Goal: Communication & Community: Answer question/provide support

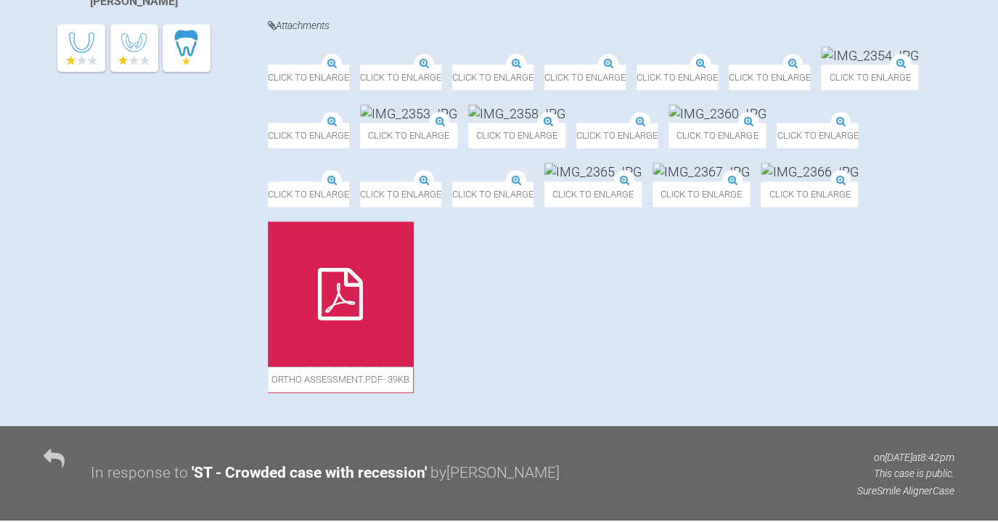
scroll to position [512, 0]
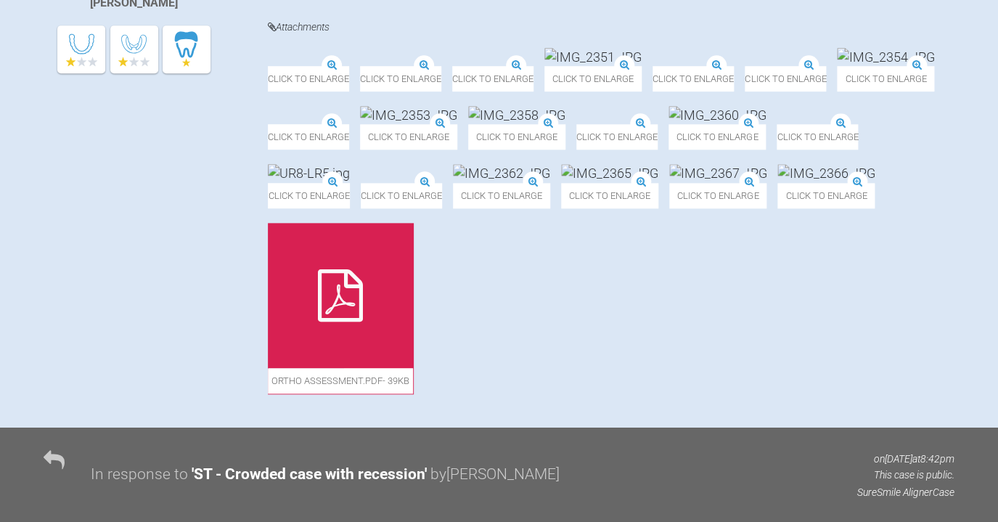
click at [642, 66] on img at bounding box center [592, 57] width 97 height 18
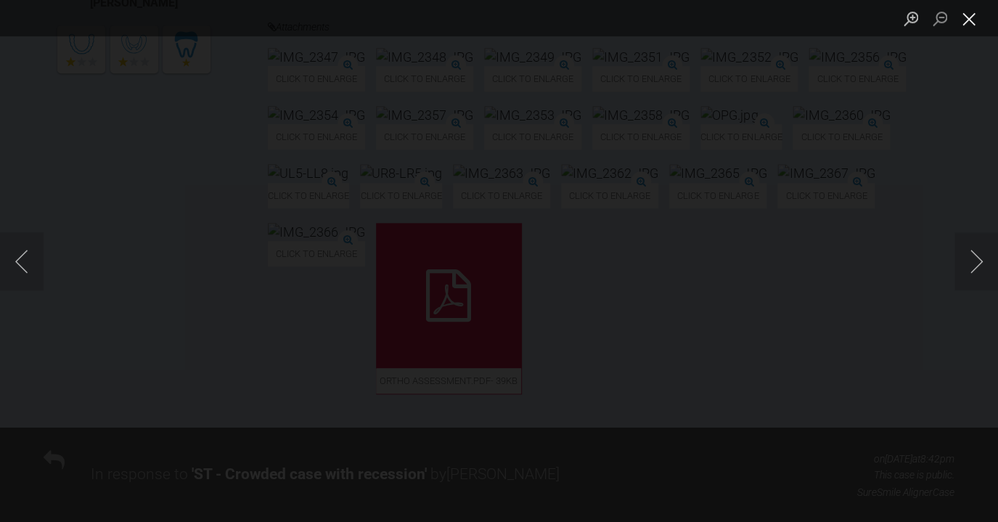
click at [967, 20] on button "Close lightbox" at bounding box center [969, 18] width 29 height 25
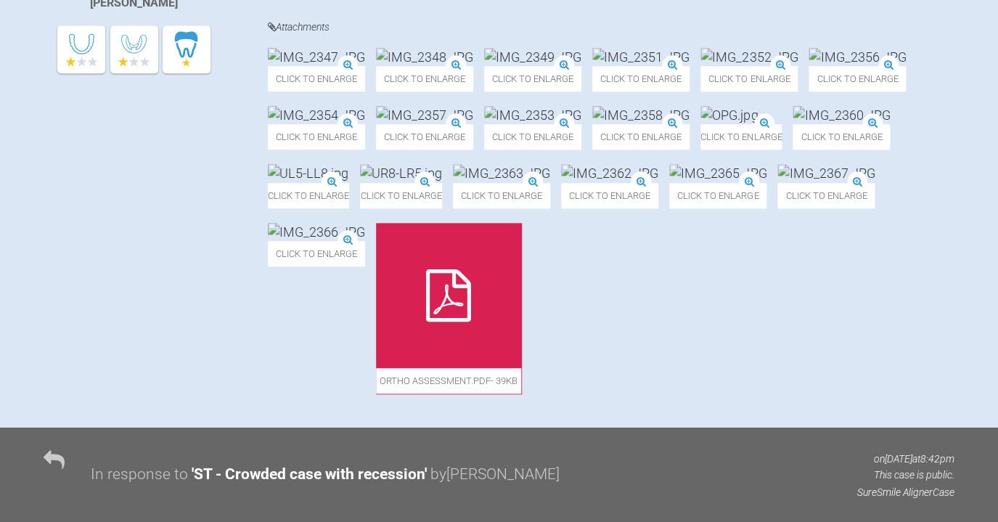
click at [581, 66] on img at bounding box center [532, 57] width 97 height 18
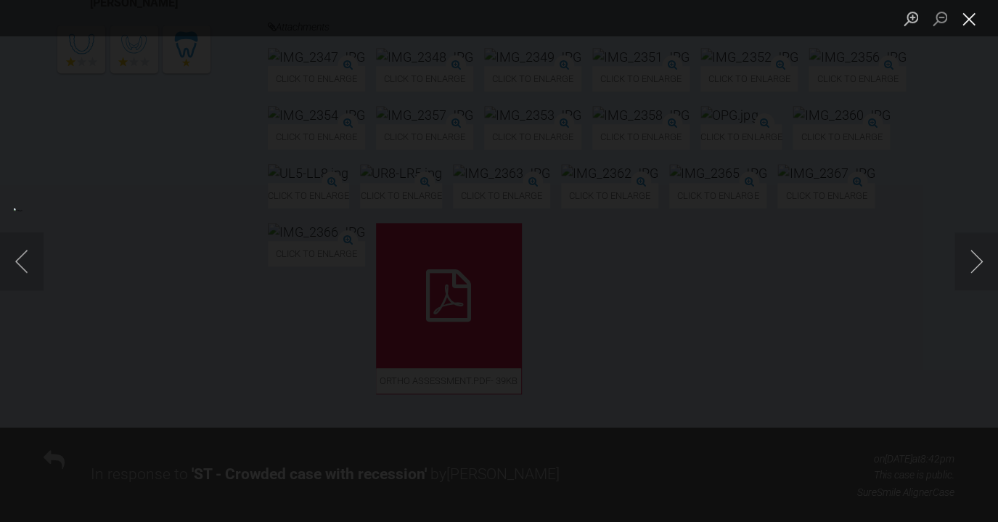
click at [968, 20] on button "Close lightbox" at bounding box center [969, 18] width 29 height 25
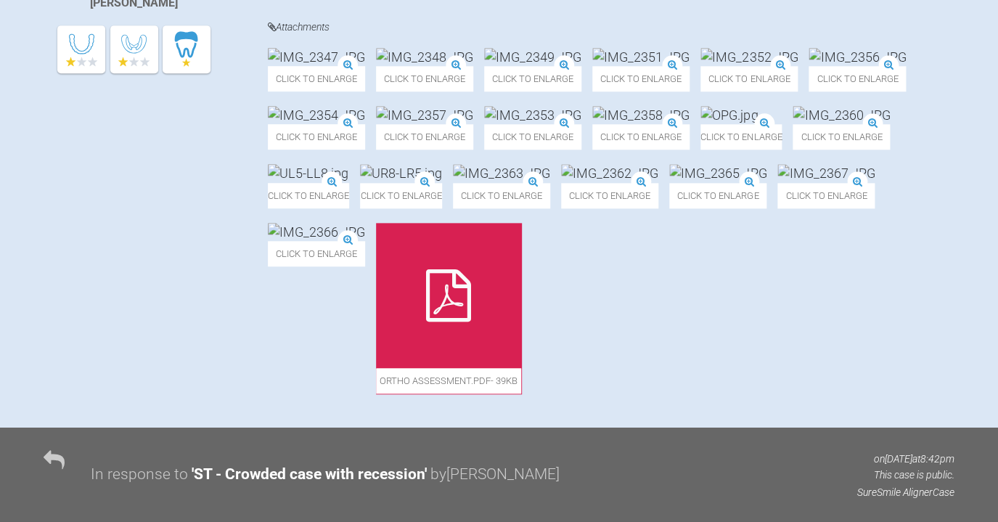
click at [690, 66] on img at bounding box center [640, 57] width 97 height 18
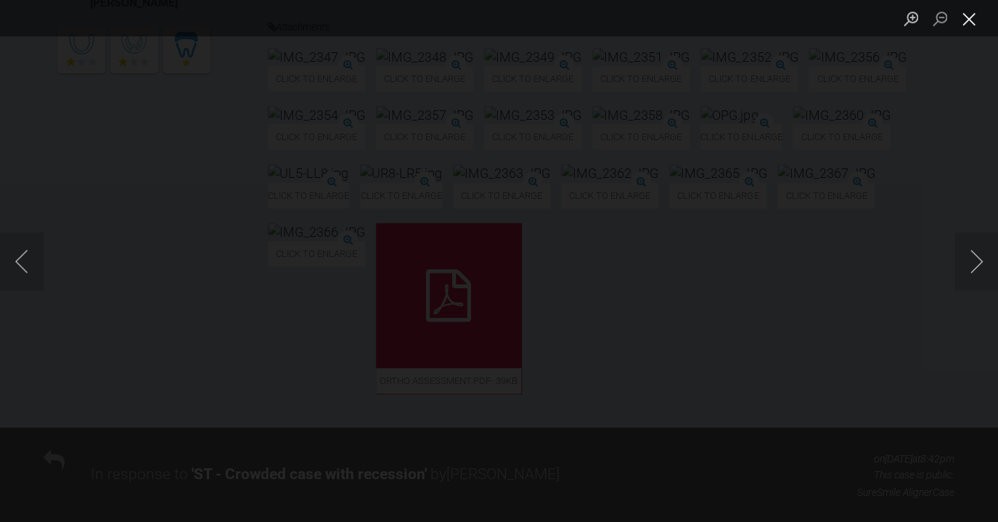
click at [973, 27] on button "Close lightbox" at bounding box center [969, 18] width 29 height 25
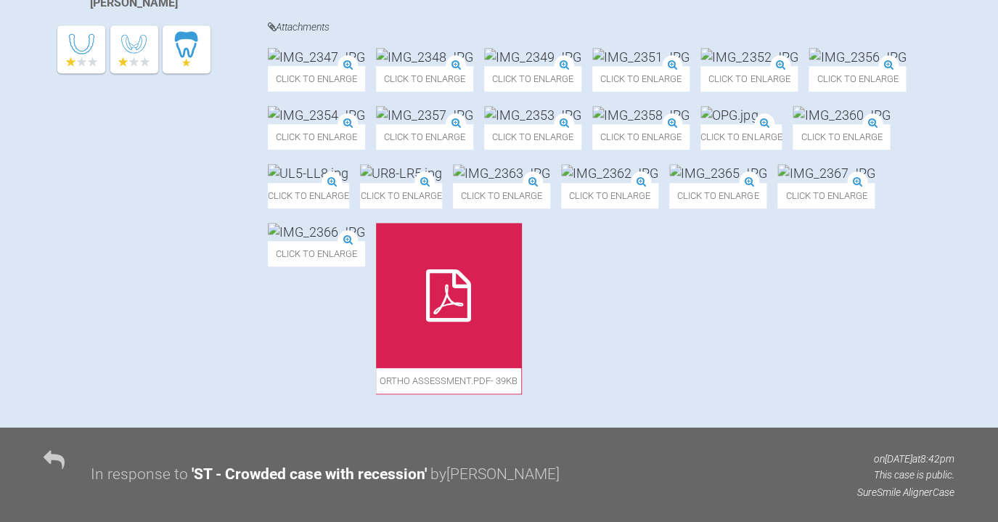
click at [581, 66] on img at bounding box center [532, 57] width 97 height 18
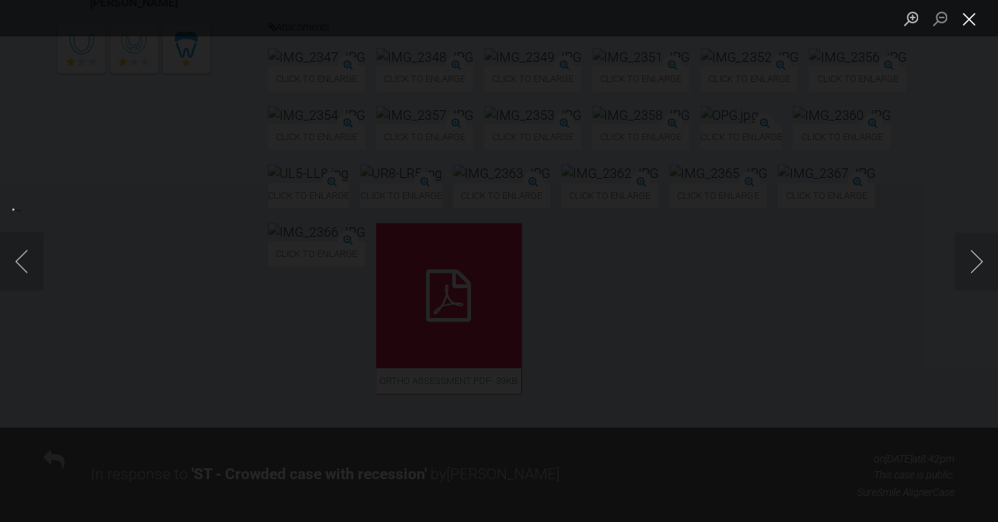
click at [962, 28] on button "Close lightbox" at bounding box center [969, 18] width 29 height 25
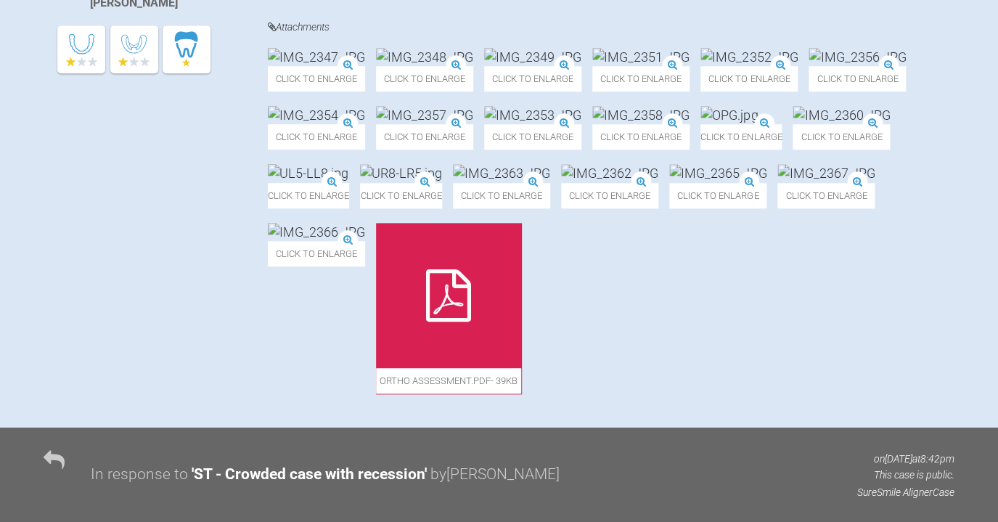
click at [690, 66] on img at bounding box center [640, 57] width 97 height 18
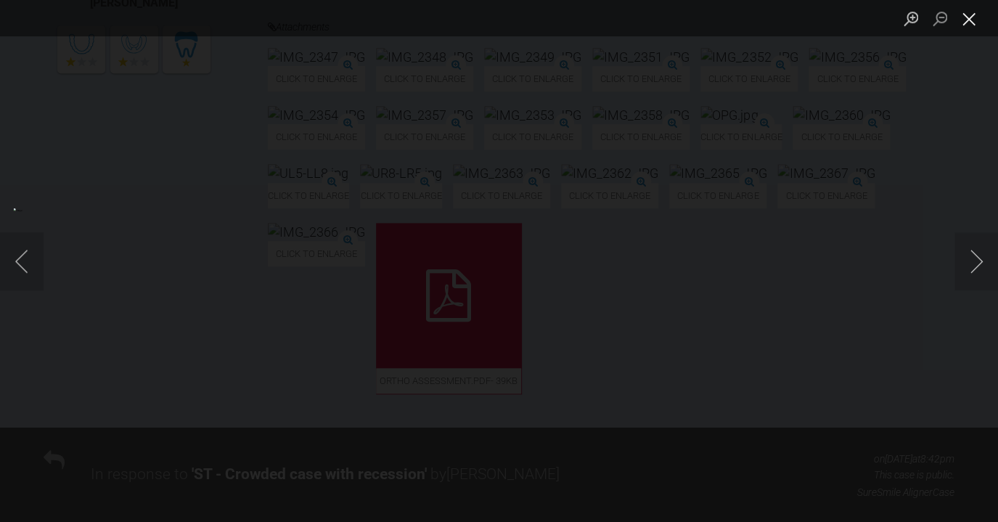
click at [963, 23] on button "Close lightbox" at bounding box center [969, 18] width 29 height 25
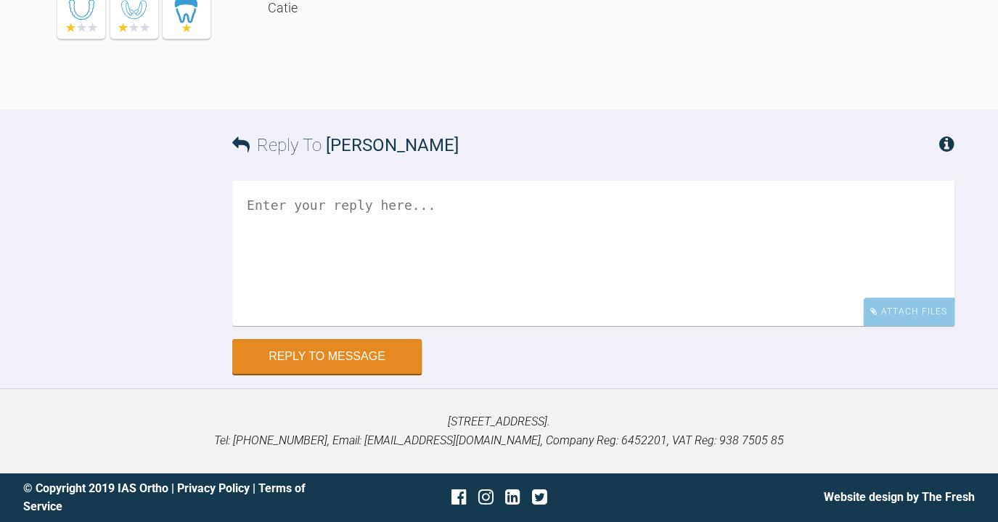
scroll to position [1995, 0]
click at [426, 326] on textarea at bounding box center [593, 253] width 722 height 145
type textarea "Hi [PERSON_NAME]"
click at [467, 272] on textarea at bounding box center [593, 253] width 722 height 145
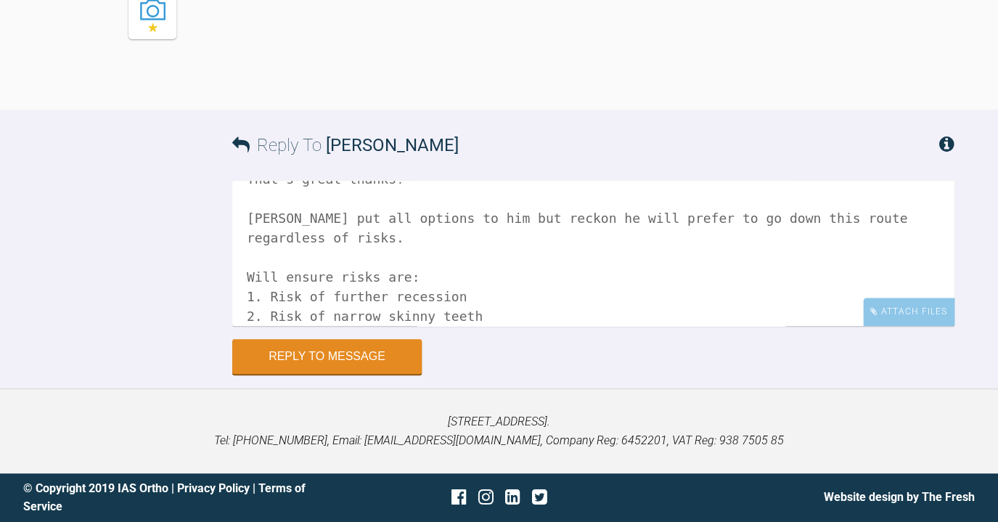
scroll to position [2425, 0]
drag, startPoint x: 544, startPoint y: 56, endPoint x: 581, endPoint y: 131, distance: 84.1
click at [528, 315] on textarea "Hi [PERSON_NAME], That's great thanks! [PERSON_NAME] put all options to him but…" at bounding box center [593, 253] width 722 height 145
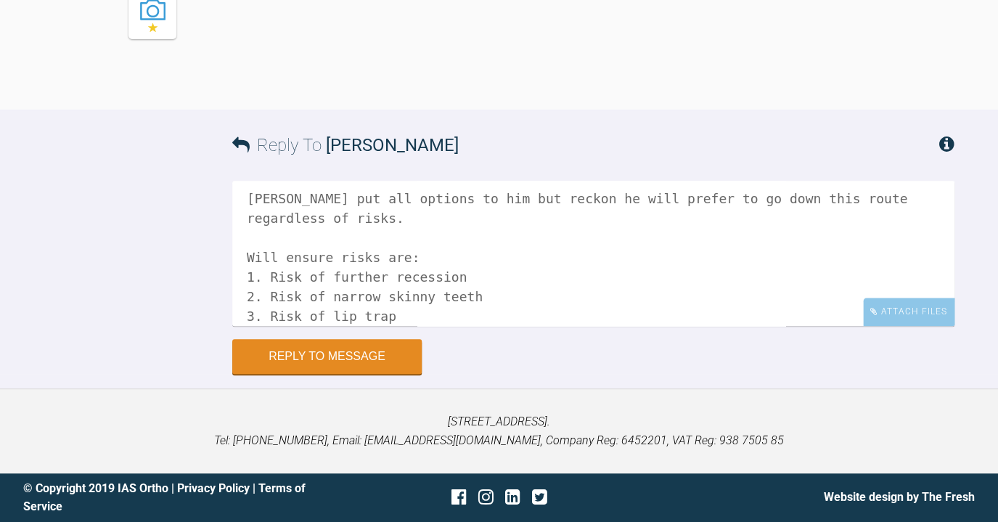
scroll to position [2480, 0]
drag, startPoint x: 592, startPoint y: 184, endPoint x: 603, endPoint y: 201, distance: 20.2
click at [472, 326] on textarea "Hi [PERSON_NAME], That's great thanks! [PERSON_NAME] put all options to him but…" at bounding box center [593, 253] width 722 height 145
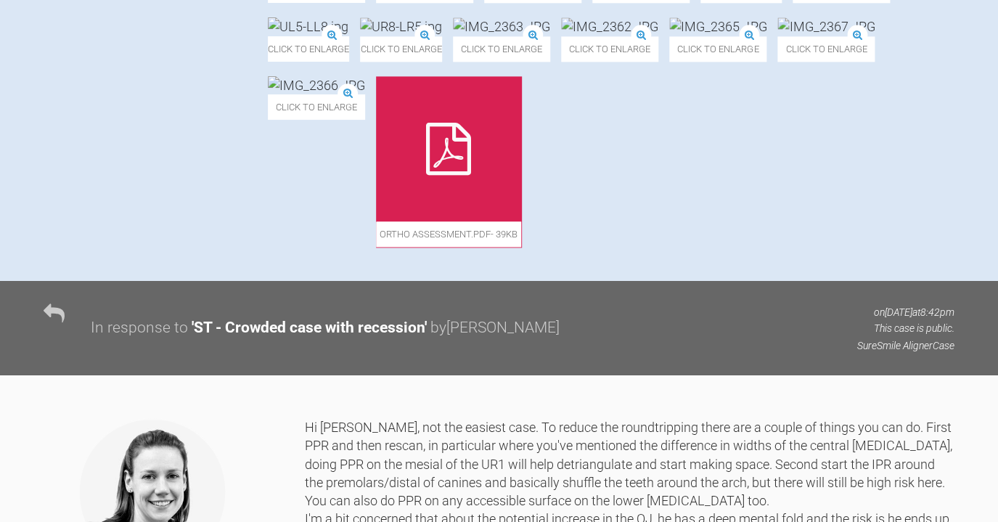
scroll to position [653, 0]
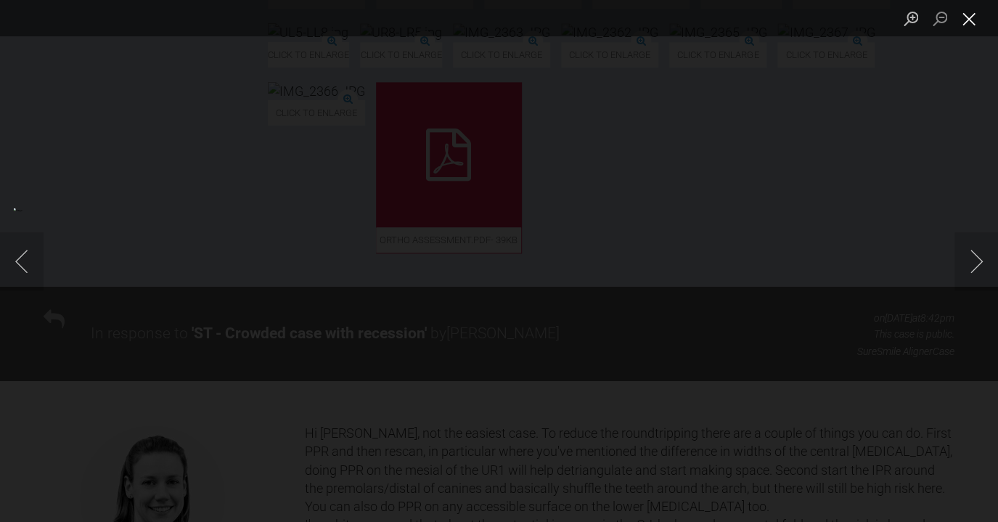
click at [970, 19] on button "Close lightbox" at bounding box center [969, 18] width 29 height 25
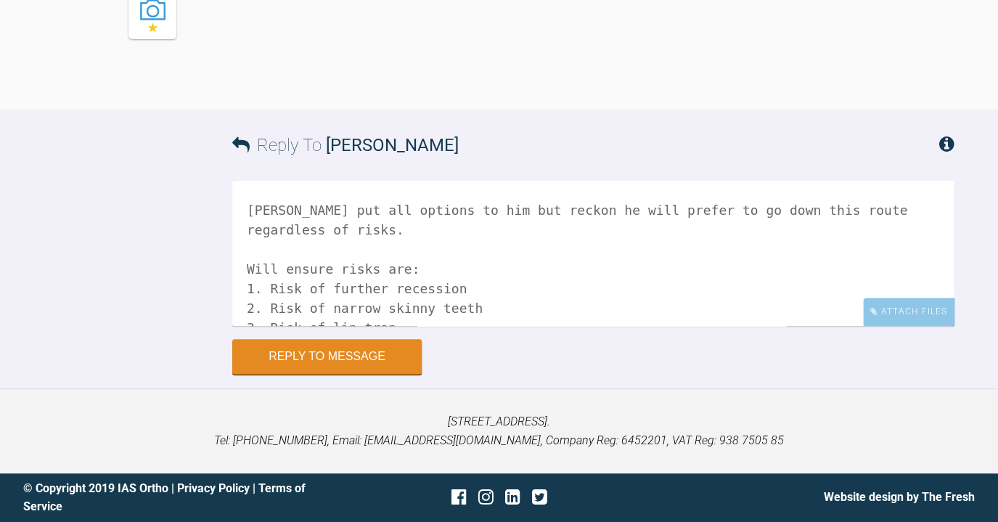
scroll to position [91, 0]
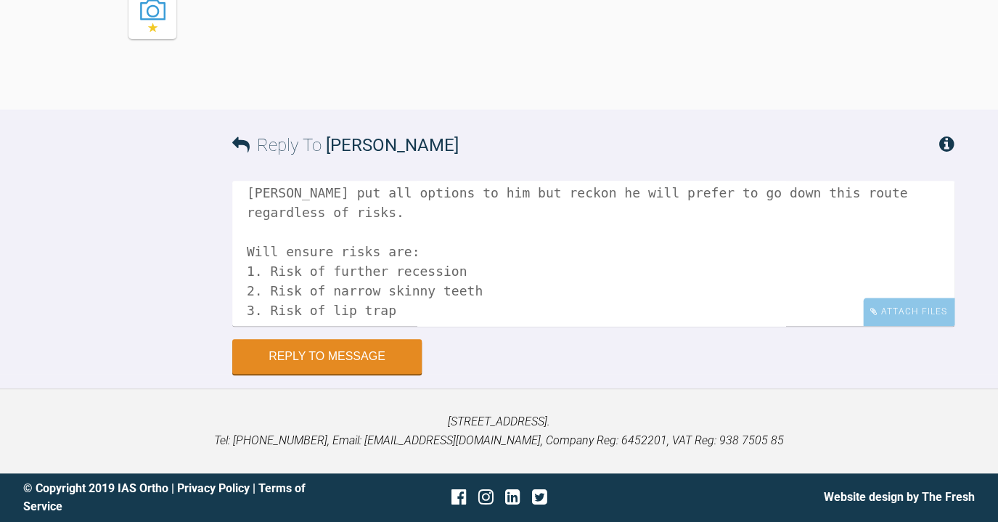
click at [443, 303] on textarea "Hi [PERSON_NAME], That's great thanks! [PERSON_NAME] put all options to him but…" at bounding box center [593, 253] width 722 height 145
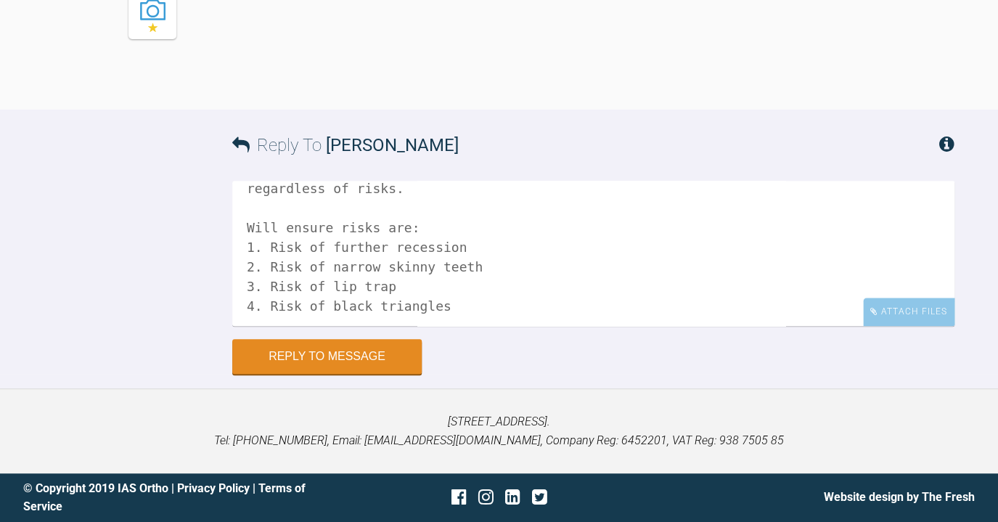
scroll to position [119, 0]
click at [388, 221] on textarea "Hi [PERSON_NAME], That's great thanks! [PERSON_NAME] put all options to him but…" at bounding box center [593, 253] width 722 height 145
click at [409, 224] on textarea "Hi [PERSON_NAME], That's great thanks! [PERSON_NAME] put all options to him but…" at bounding box center [593, 253] width 722 height 145
click at [482, 316] on textarea "Hi [PERSON_NAME], That's great thanks! [PERSON_NAME] put all options to him but…" at bounding box center [593, 253] width 722 height 145
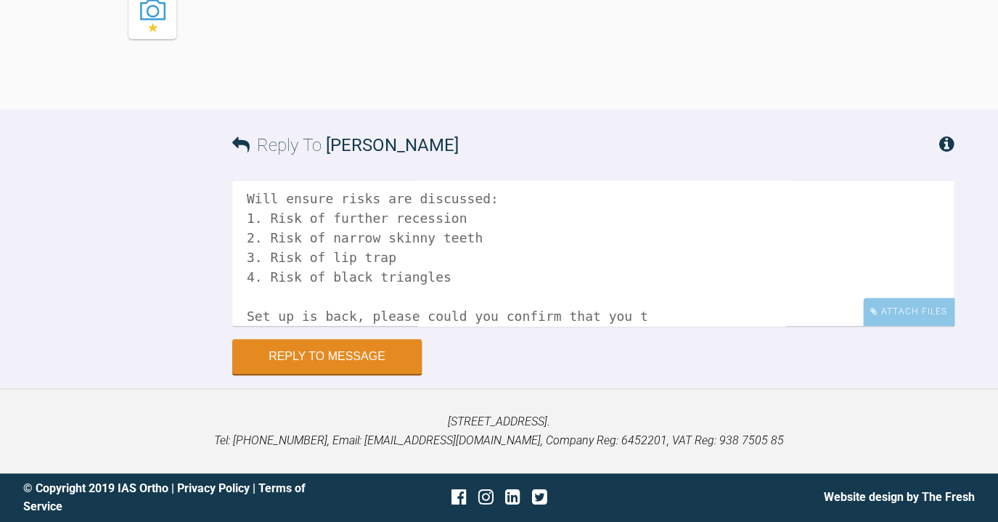
drag, startPoint x: 506, startPoint y: 311, endPoint x: 667, endPoint y: 319, distance: 161.4
click at [667, 319] on textarea "Hi [PERSON_NAME], That's great thanks! [PERSON_NAME] put all options to him but…" at bounding box center [593, 253] width 722 height 145
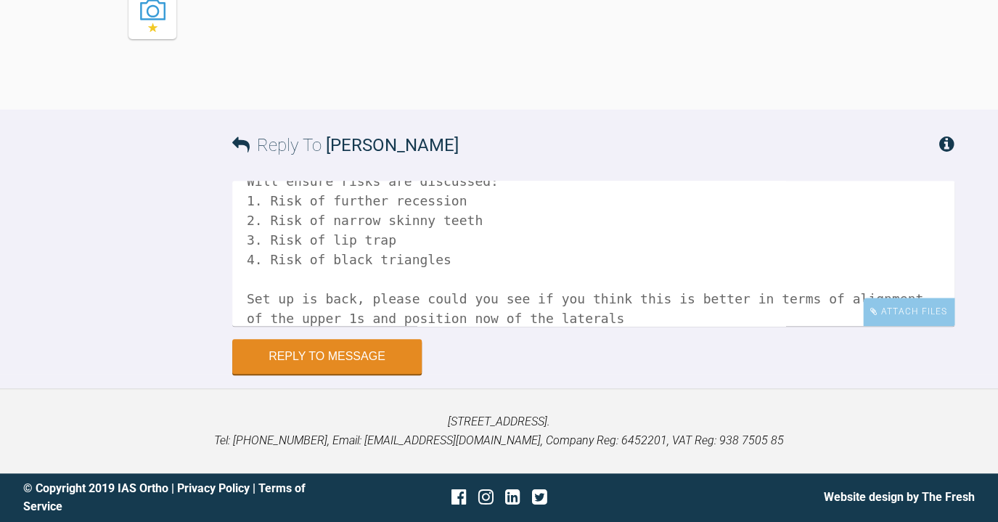
scroll to position [178, 0]
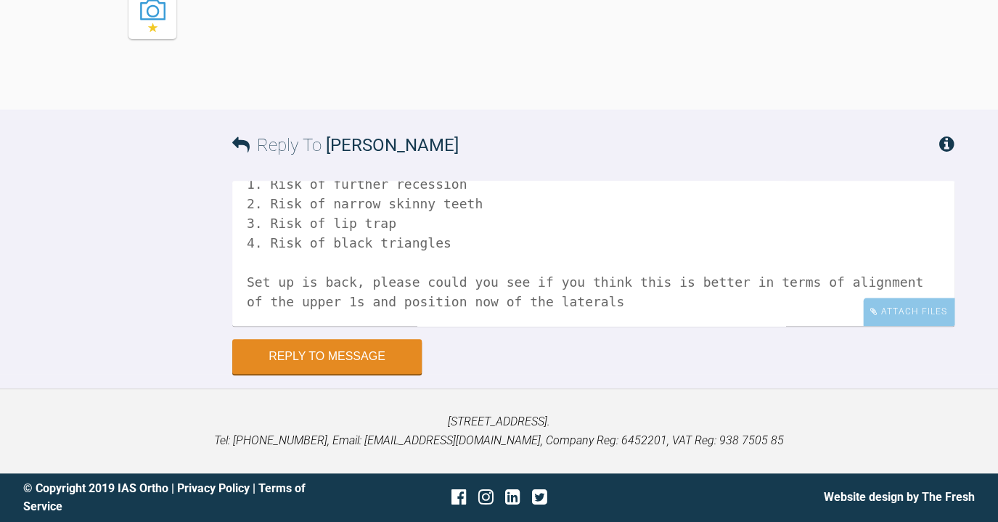
click at [643, 303] on textarea "Hi [PERSON_NAME], That's great thanks! [PERSON_NAME] put all options to him but…" at bounding box center [593, 253] width 722 height 145
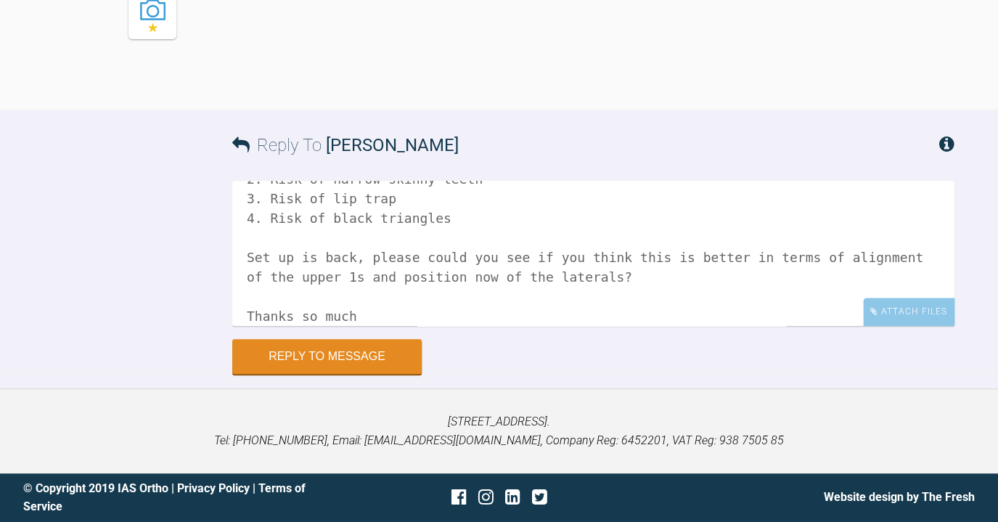
click at [684, 267] on textarea "Hi [PERSON_NAME], That's great thanks! [PERSON_NAME] put all options to him but…" at bounding box center [593, 253] width 722 height 145
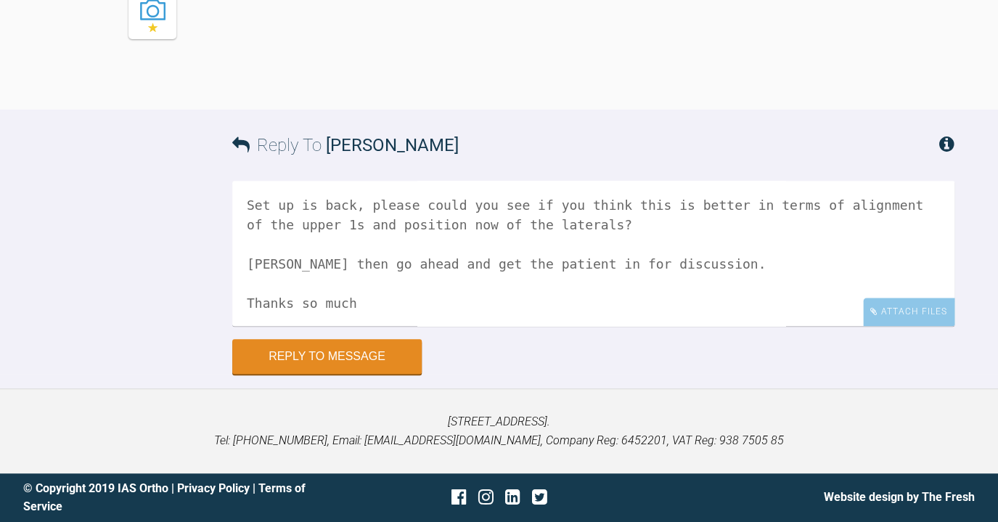
scroll to position [256, 0]
click at [391, 290] on textarea "Hi [PERSON_NAME], That's great thanks! [PERSON_NAME] put all options to him but…" at bounding box center [593, 253] width 722 height 145
click at [391, 301] on textarea "Hi [PERSON_NAME], That's great thanks! [PERSON_NAME] put all options to him but…" at bounding box center [593, 253] width 722 height 145
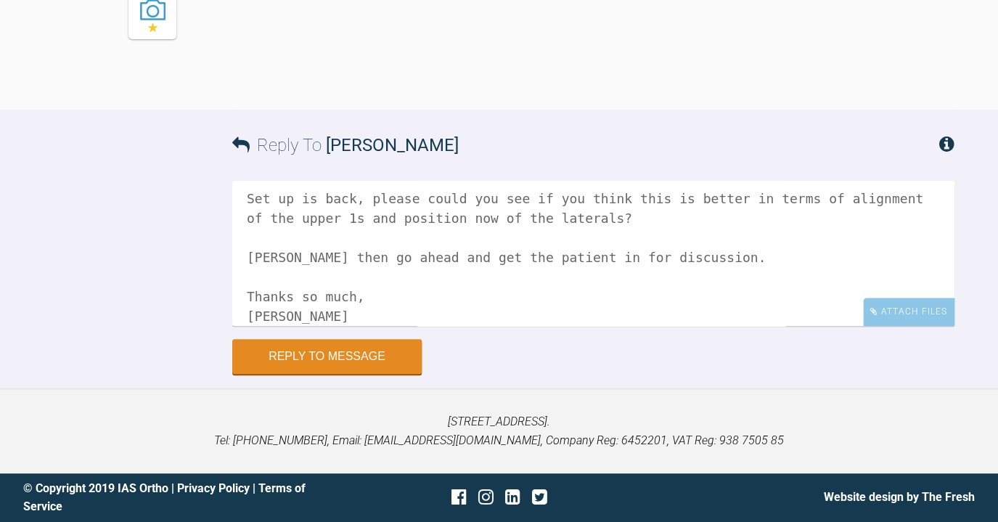
click at [727, 254] on textarea "Hi [PERSON_NAME], That's great thanks! [PERSON_NAME] put all options to him but…" at bounding box center [593, 253] width 722 height 145
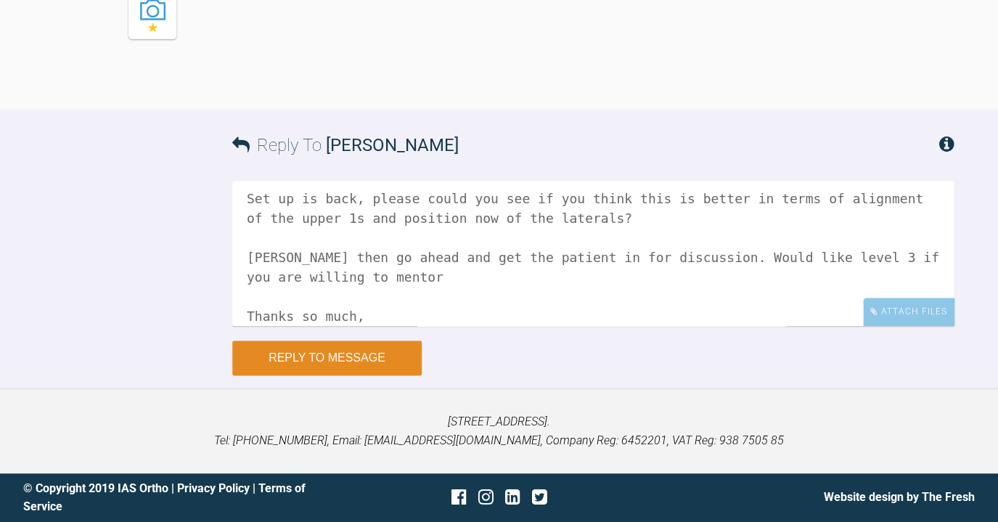
type textarea "Hi [PERSON_NAME], That's great thanks! [PERSON_NAME] put all options to him but…"
click at [390, 357] on button "Reply to Message" at bounding box center [326, 357] width 189 height 35
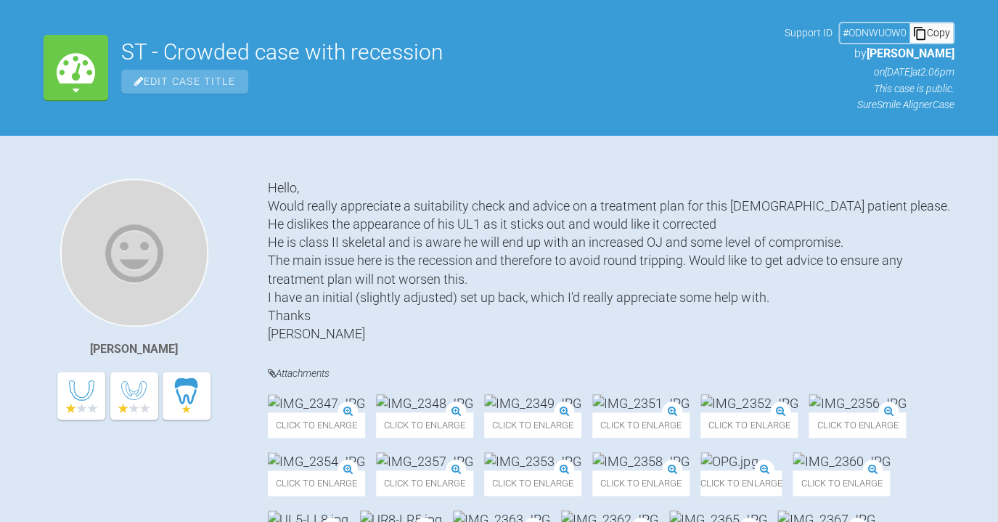
scroll to position [0, 0]
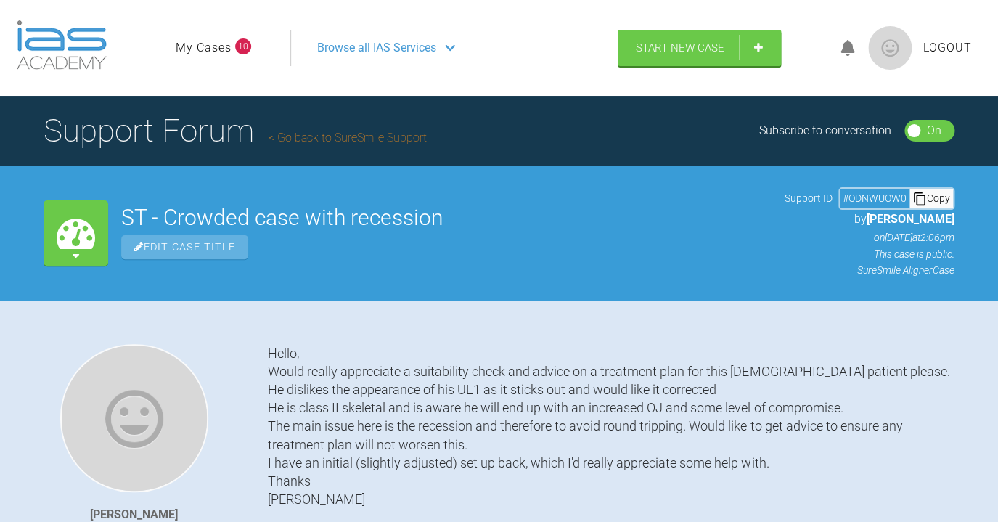
click at [402, 46] on span "Browse all IAS Services" at bounding box center [376, 47] width 119 height 19
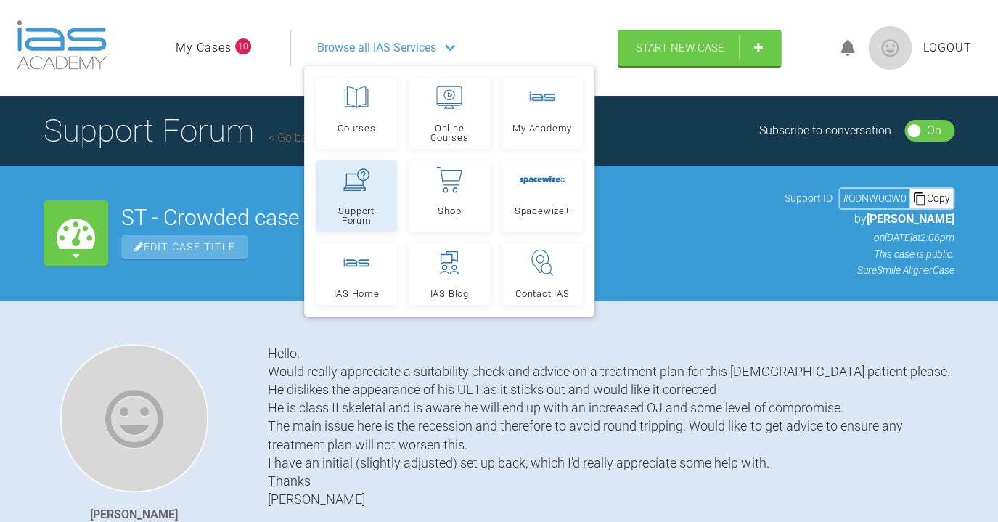
click at [371, 214] on span "Support Forum" at bounding box center [356, 215] width 68 height 19
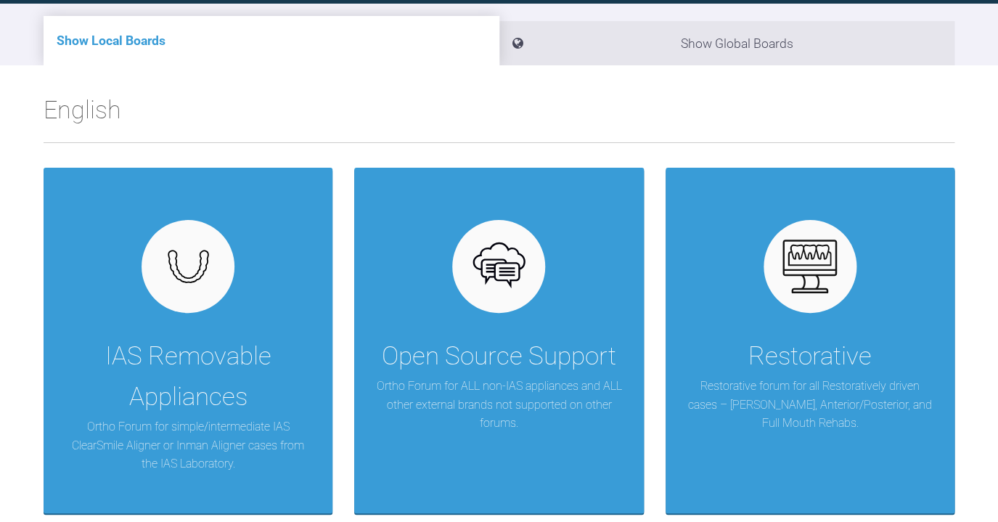
scroll to position [167, 0]
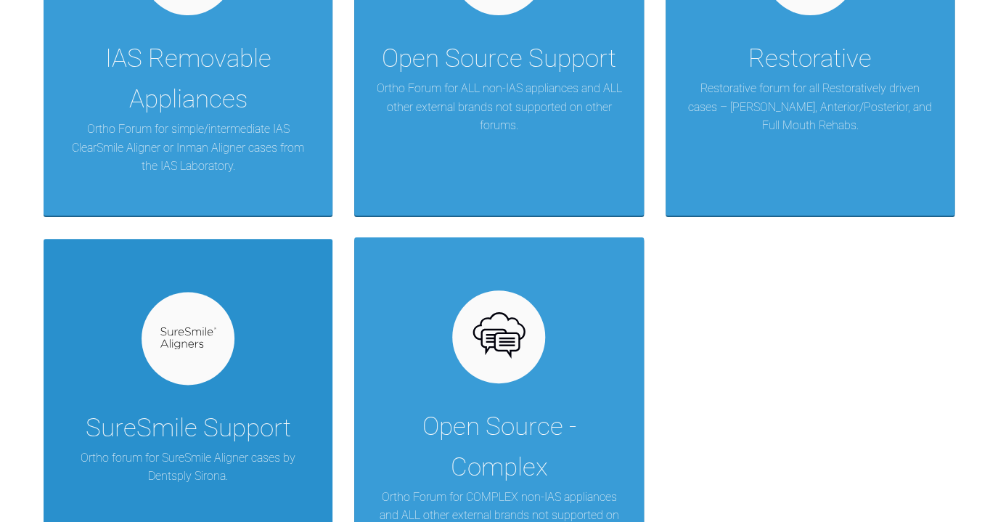
click at [255, 381] on div "SureSmile Support Ortho forum for SureSmile Aligner cases by Dentsply Sirona." at bounding box center [188, 412] width 289 height 346
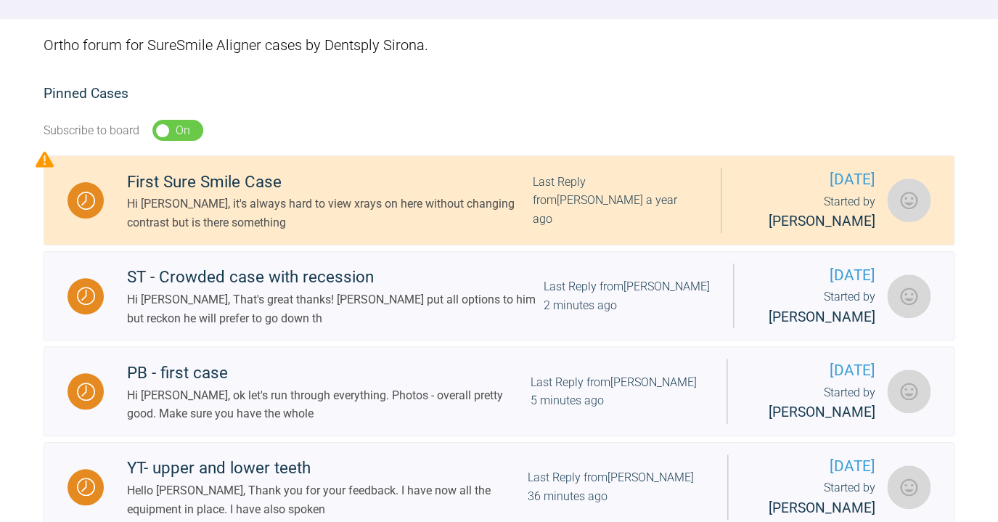
scroll to position [225, 0]
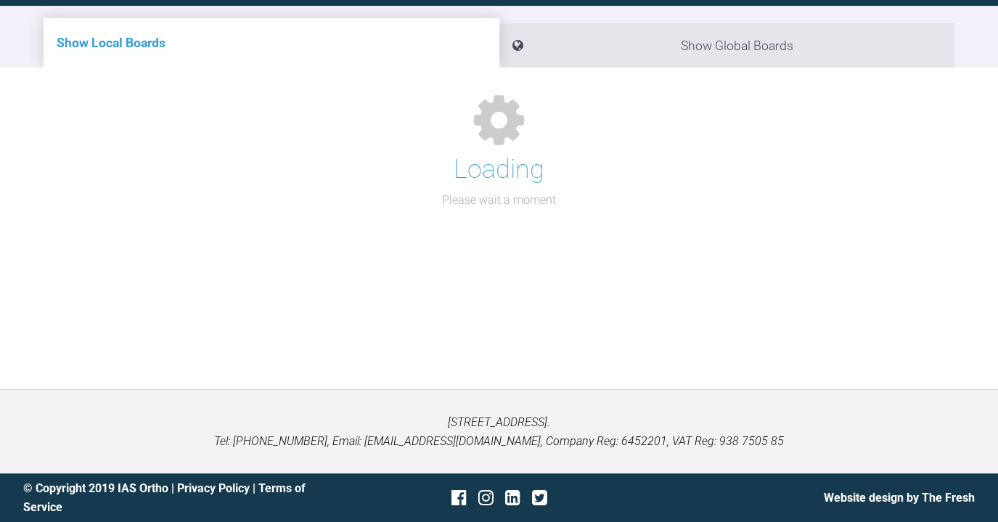
scroll to position [160, 0]
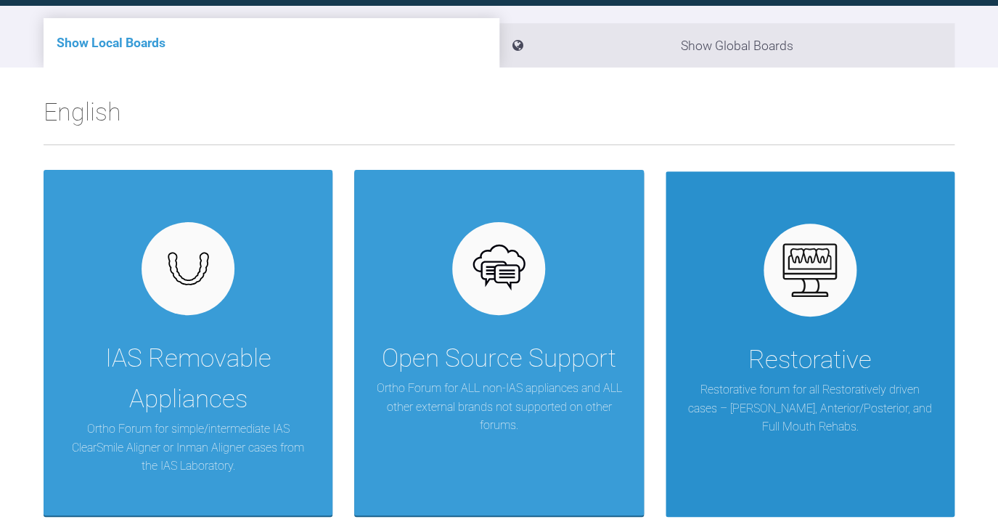
click at [685, 287] on div "Restorative Restorative forum for all Restoratively driven cases – Dahl, Anteri…" at bounding box center [810, 344] width 289 height 346
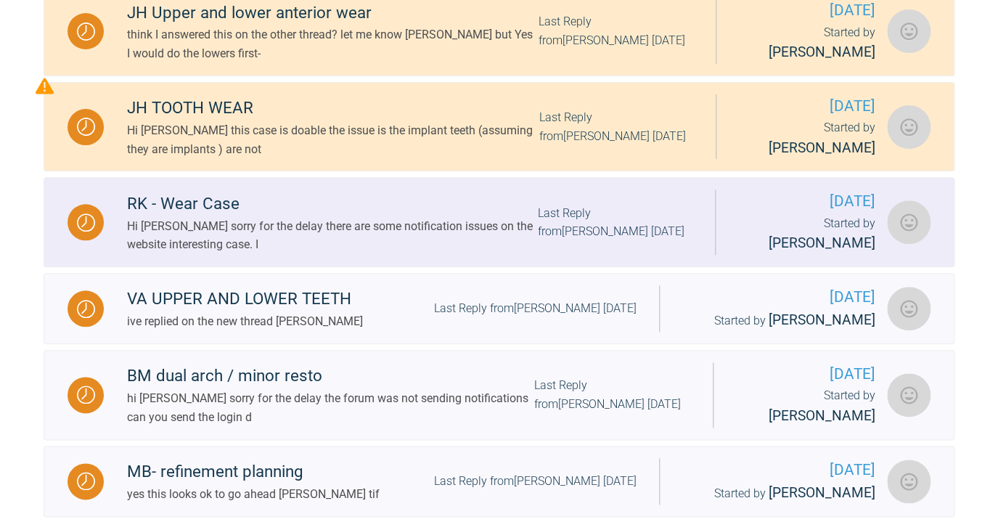
click at [373, 223] on div "Hi Ana sorry for the delay there are some notification issues on the website in…" at bounding box center [332, 235] width 411 height 37
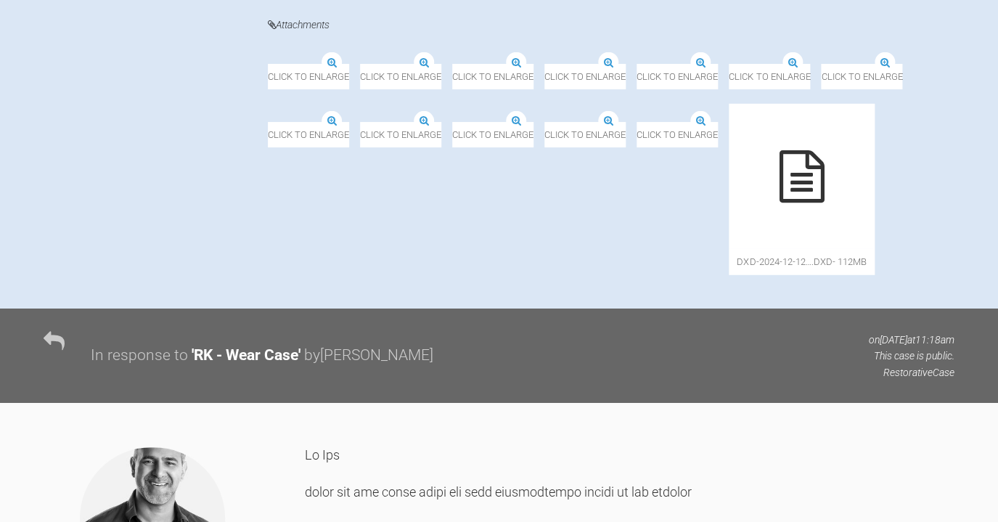
scroll to position [1484, 0]
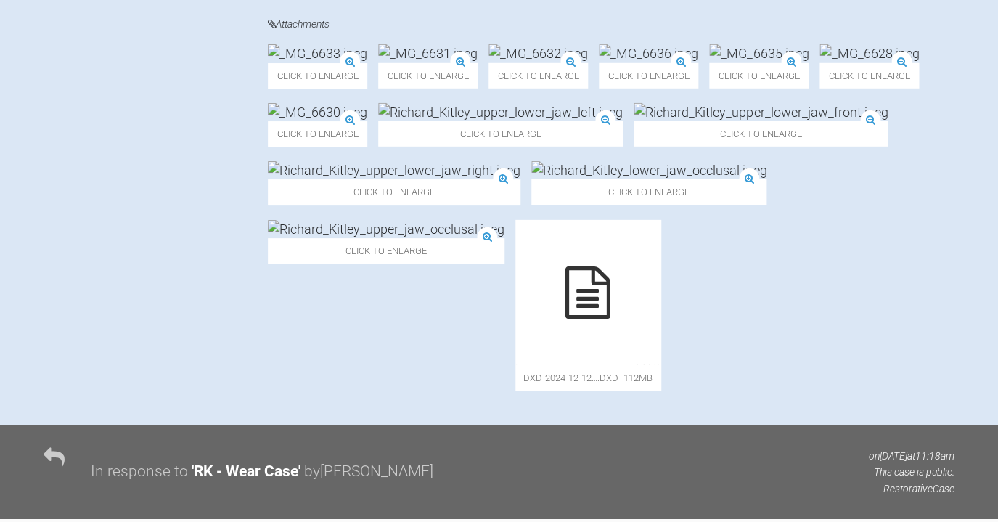
click at [478, 62] on img at bounding box center [427, 53] width 99 height 18
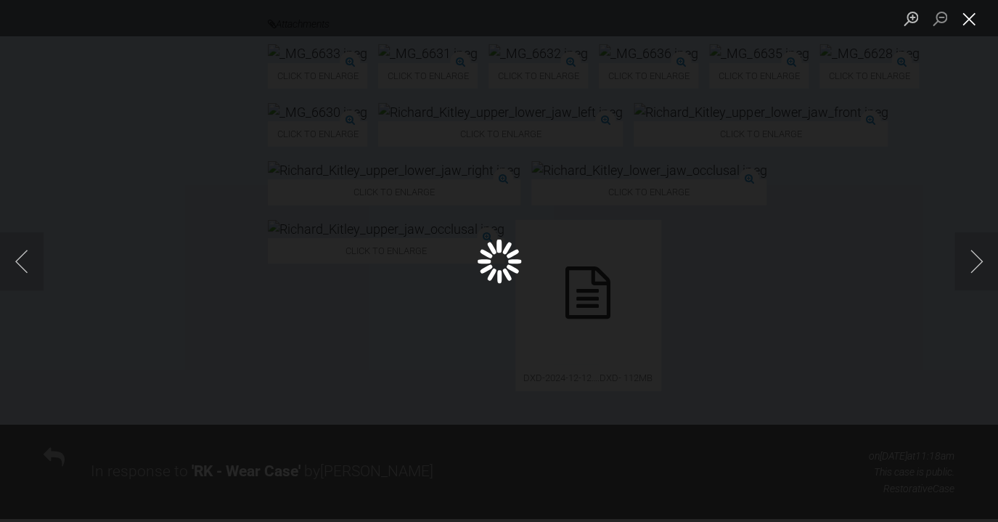
click at [964, 23] on button "Close lightbox" at bounding box center [969, 18] width 29 height 25
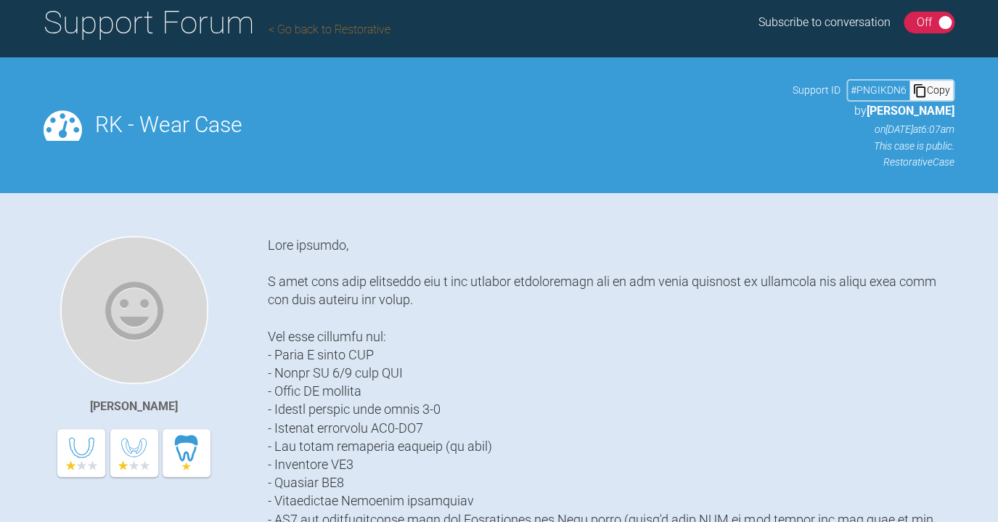
scroll to position [110, 0]
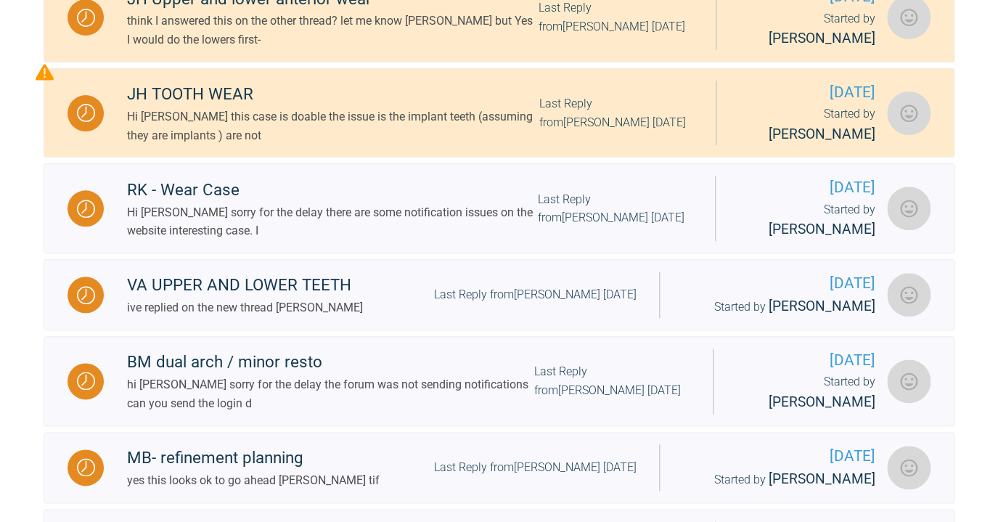
scroll to position [380, 0]
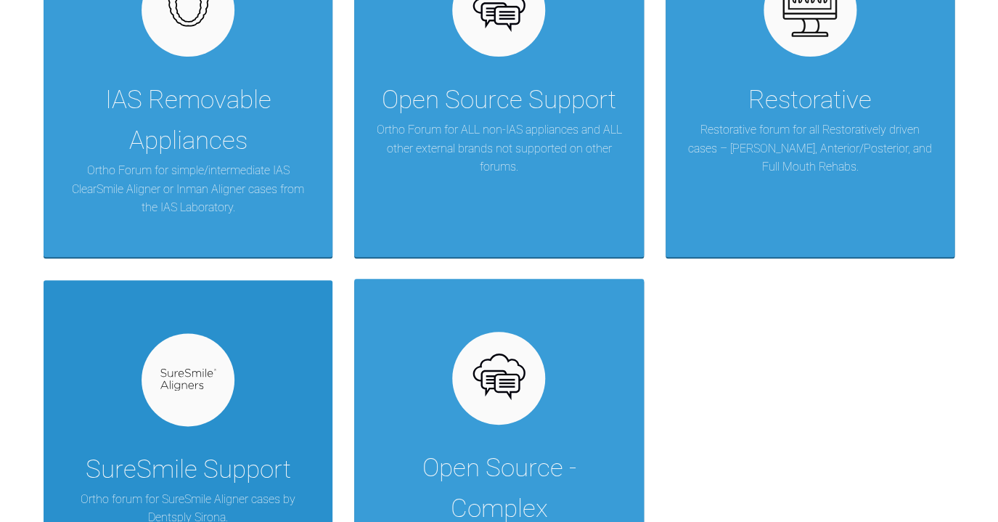
click at [231, 383] on div at bounding box center [188, 379] width 93 height 93
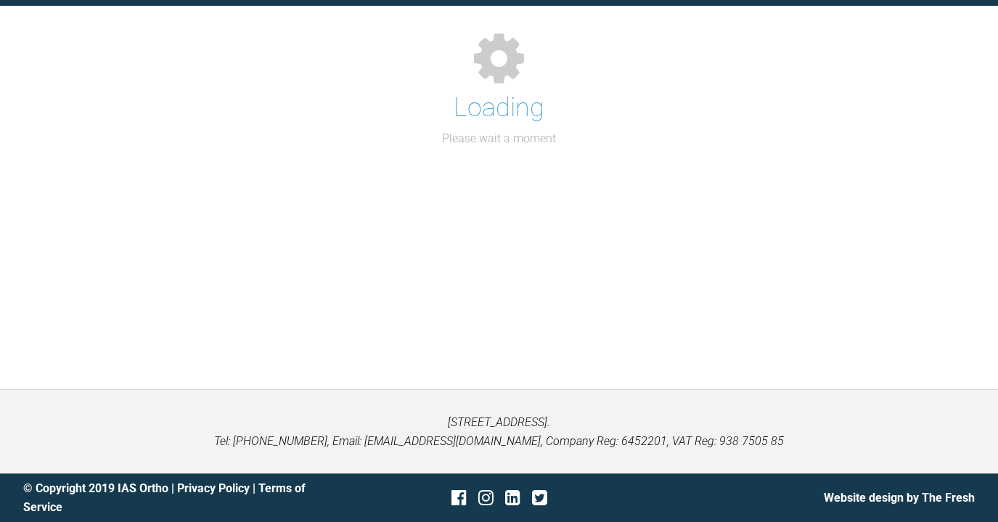
scroll to position [160, 0]
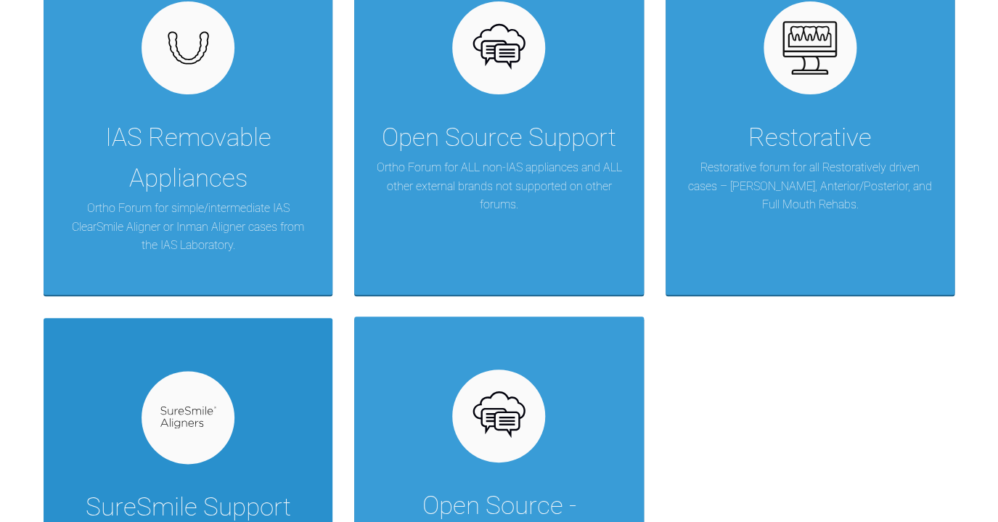
click at [286, 378] on div "SureSmile Support Ortho forum for SureSmile Aligner cases by Dentsply Sirona." at bounding box center [188, 491] width 289 height 346
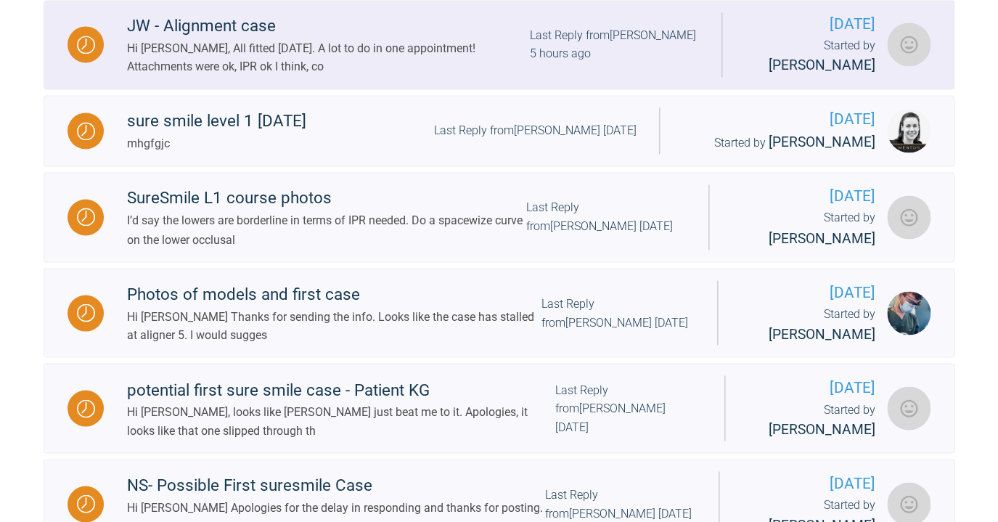
scroll to position [762, 0]
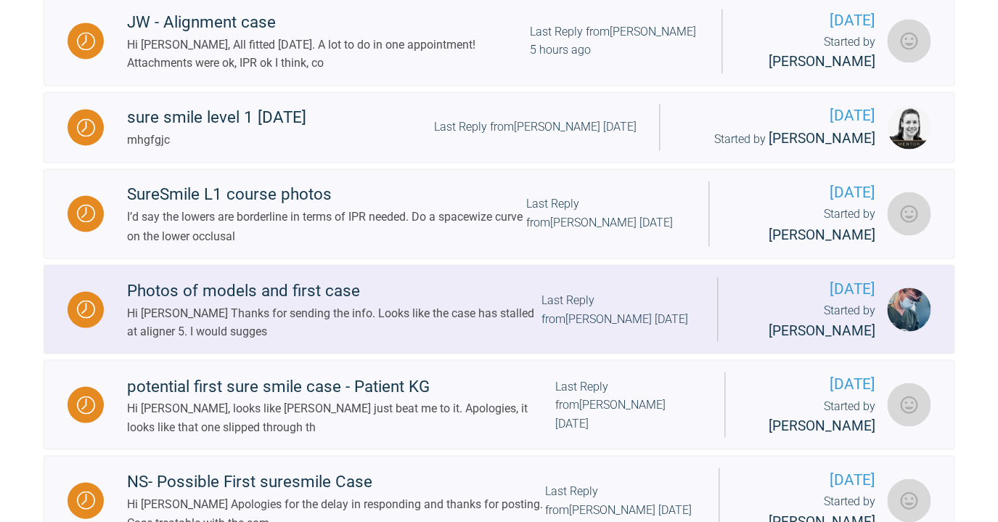
click at [319, 340] on div "Hi Thomas Thanks for sending the info. Looks like the case has stalled at align…" at bounding box center [334, 321] width 414 height 37
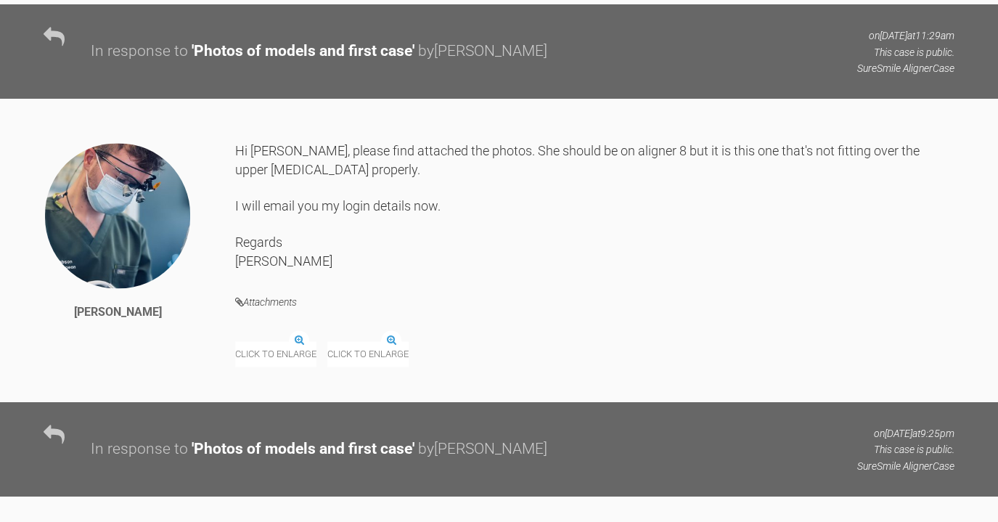
scroll to position [14597, 0]
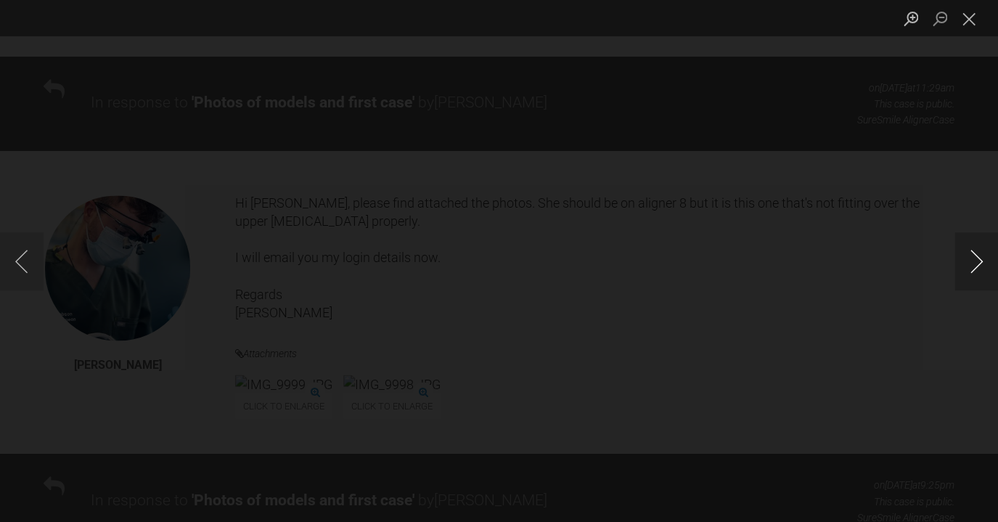
click at [973, 257] on button "Next image" at bounding box center [977, 261] width 44 height 58
click at [973, 258] on button "Next image" at bounding box center [977, 261] width 44 height 58
click at [965, 30] on button "Close lightbox" at bounding box center [969, 18] width 29 height 25
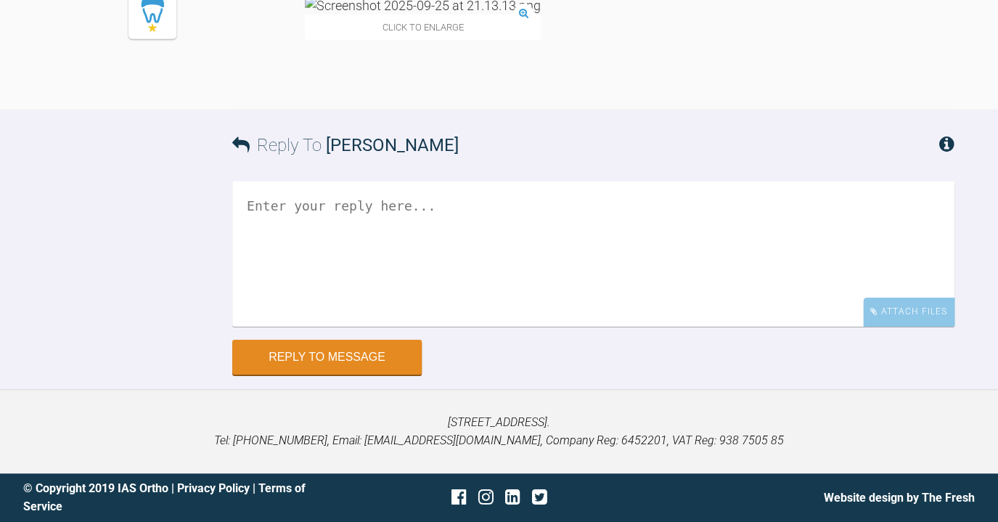
scroll to position [15582, 0]
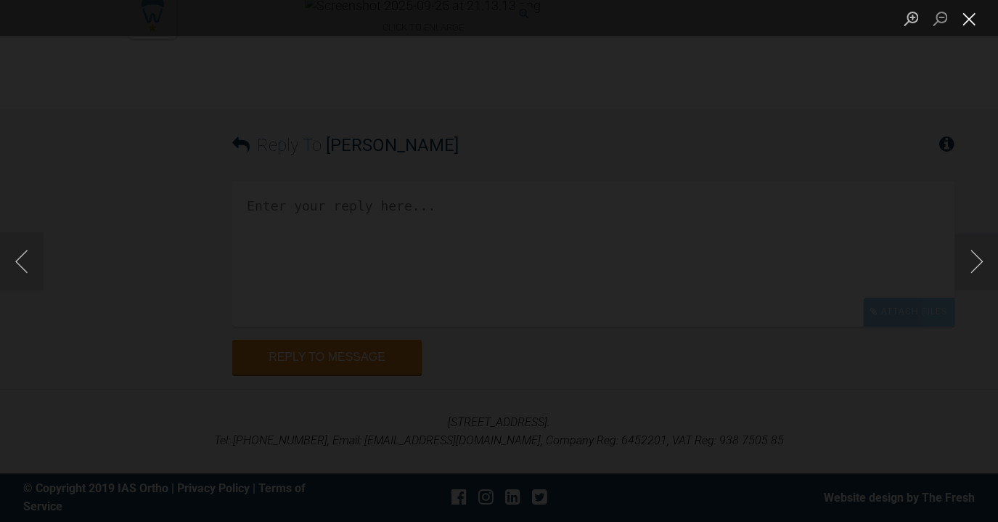
click at [968, 22] on button "Close lightbox" at bounding box center [969, 18] width 29 height 25
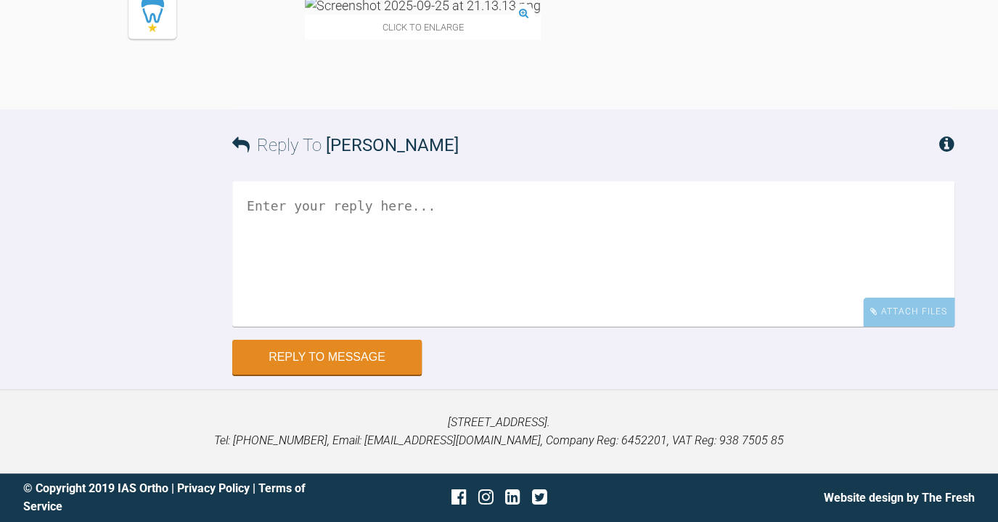
scroll to position [16226, 0]
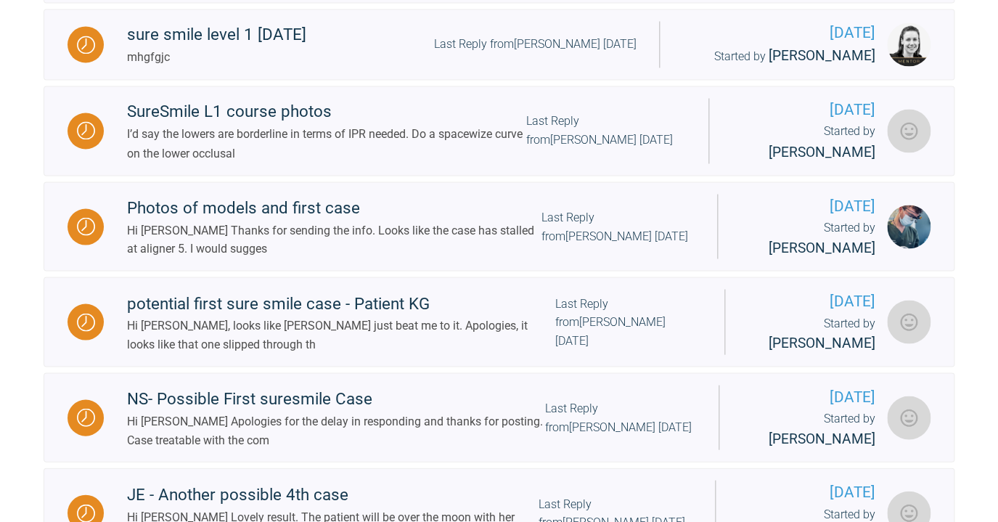
scroll to position [846, 0]
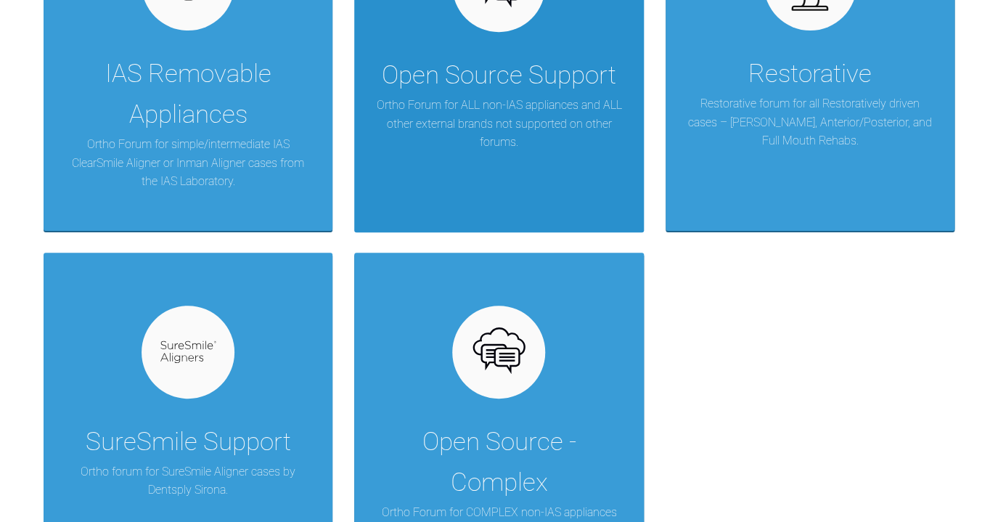
scroll to position [469, 0]
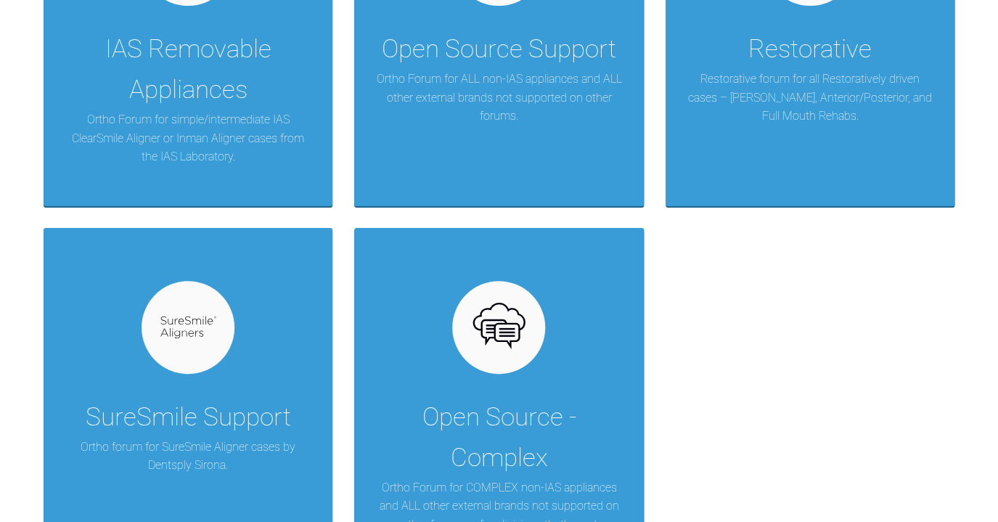
click at [351, 331] on div "IAS Removable Appliances Ortho Forum for simple/intermediate IAS ClearSmile Ali…" at bounding box center [499, 218] width 911 height 714
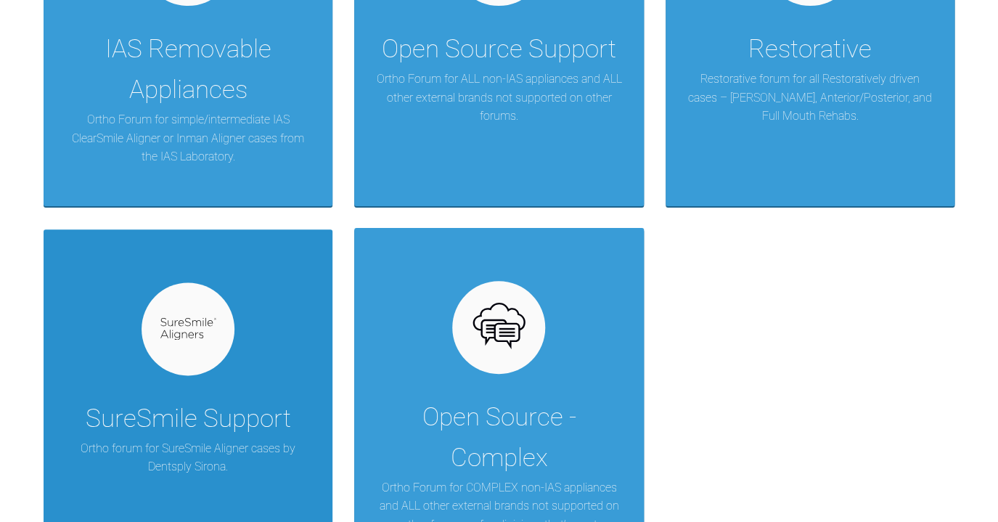
click at [303, 332] on div "SureSmile Support Ortho forum for SureSmile Aligner cases by Dentsply Sirona." at bounding box center [188, 402] width 289 height 346
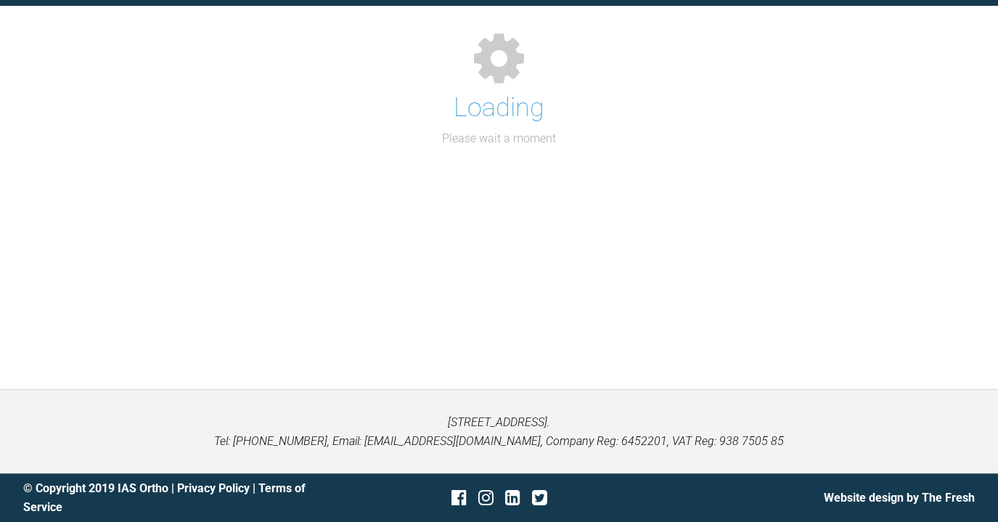
scroll to position [160, 0]
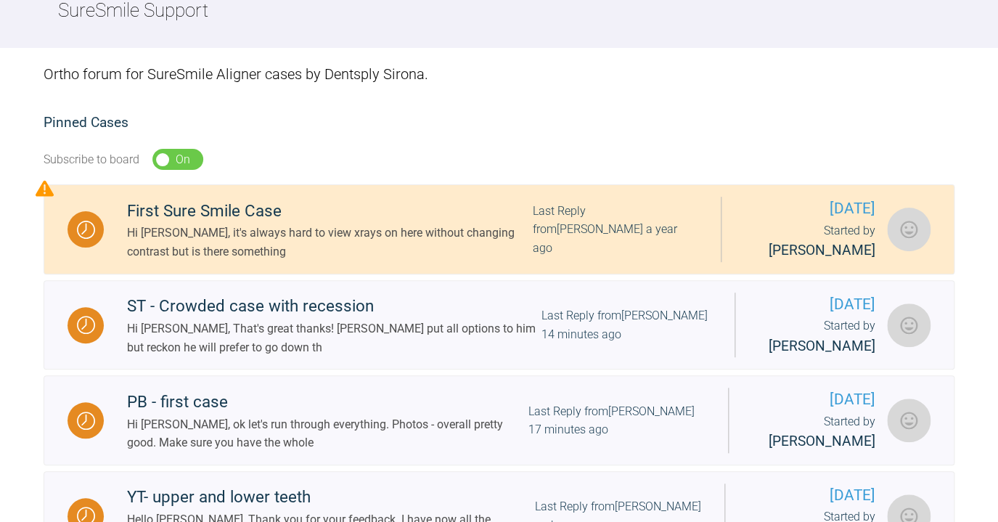
click at [303, 332] on div "Hi [PERSON_NAME], That's great thanks! [PERSON_NAME] put all options to him but…" at bounding box center [334, 337] width 414 height 37
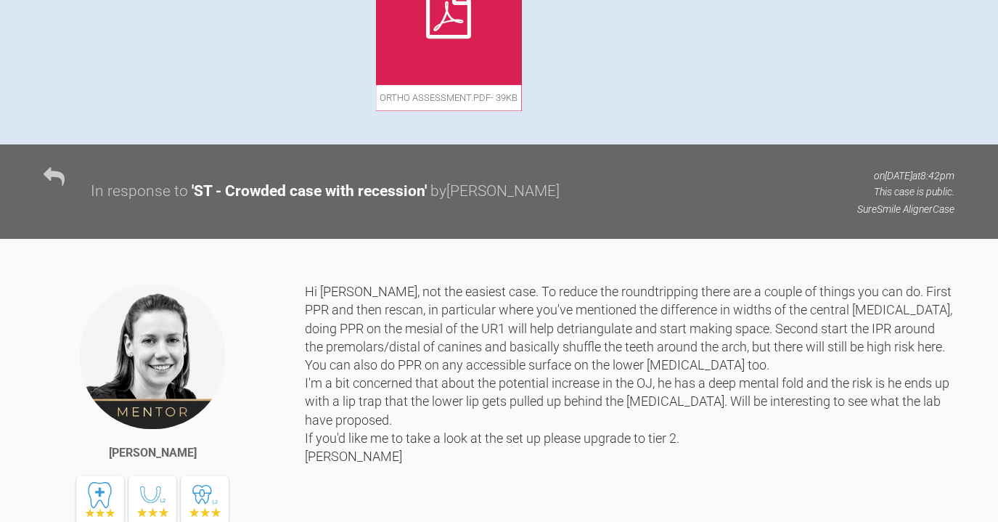
scroll to position [796, 0]
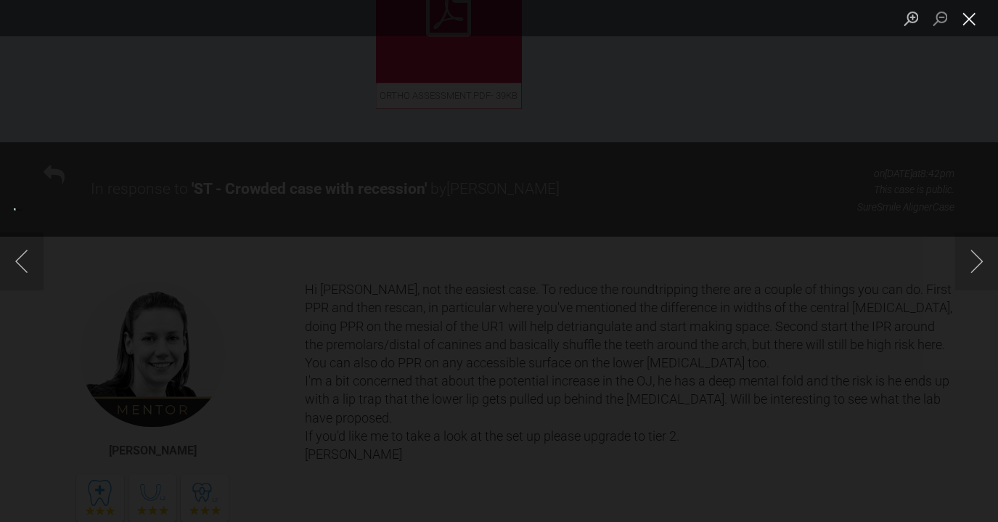
click at [973, 13] on button "Close lightbox" at bounding box center [969, 18] width 29 height 25
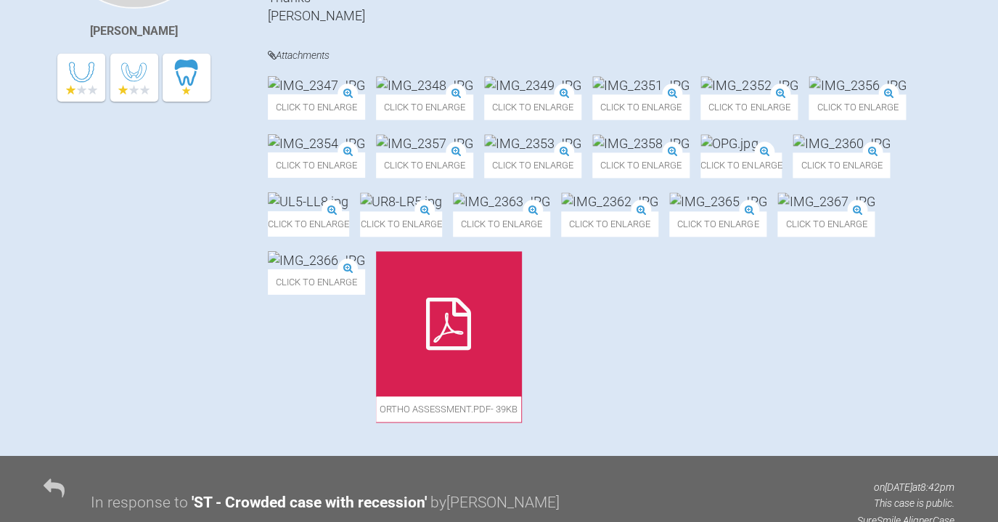
scroll to position [483, 0]
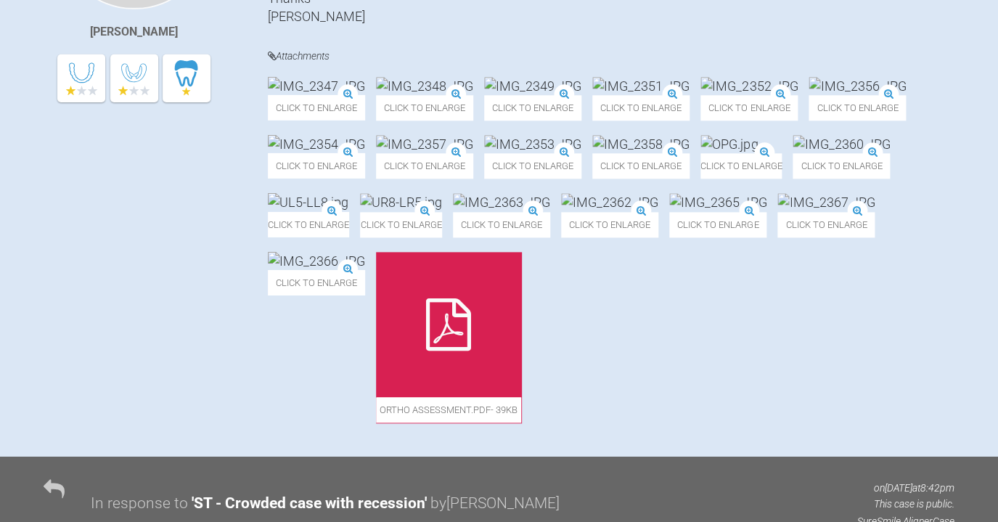
click at [581, 95] on img at bounding box center [532, 86] width 97 height 18
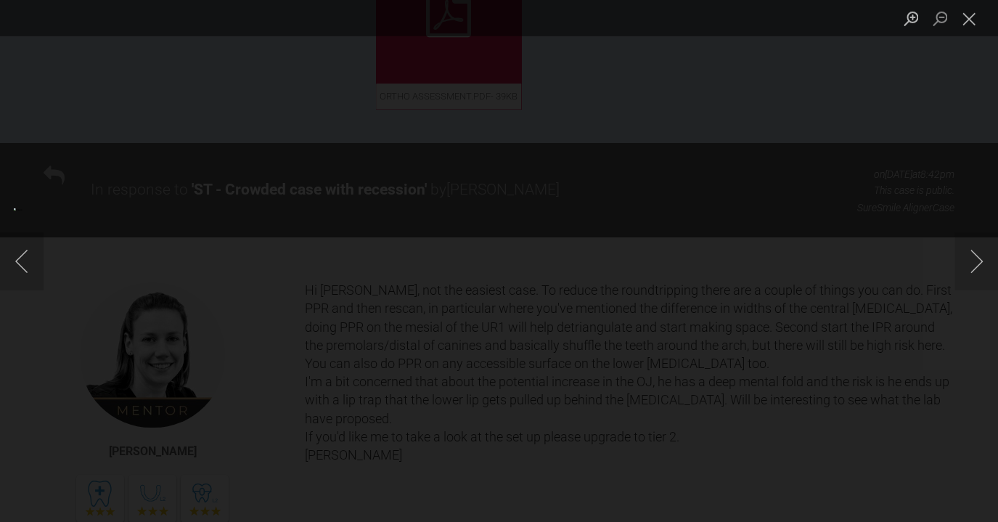
scroll to position [836, 0]
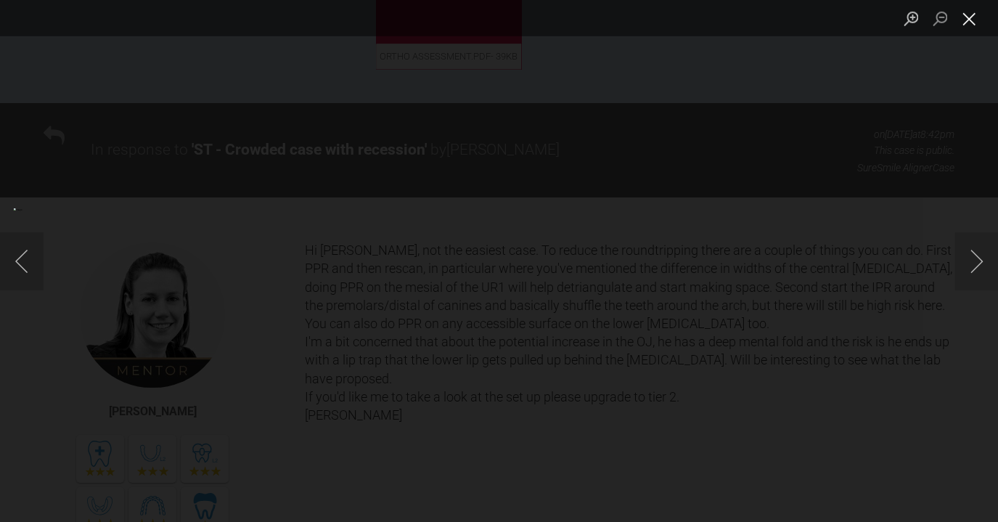
click at [969, 25] on button "Close lightbox" at bounding box center [969, 18] width 29 height 25
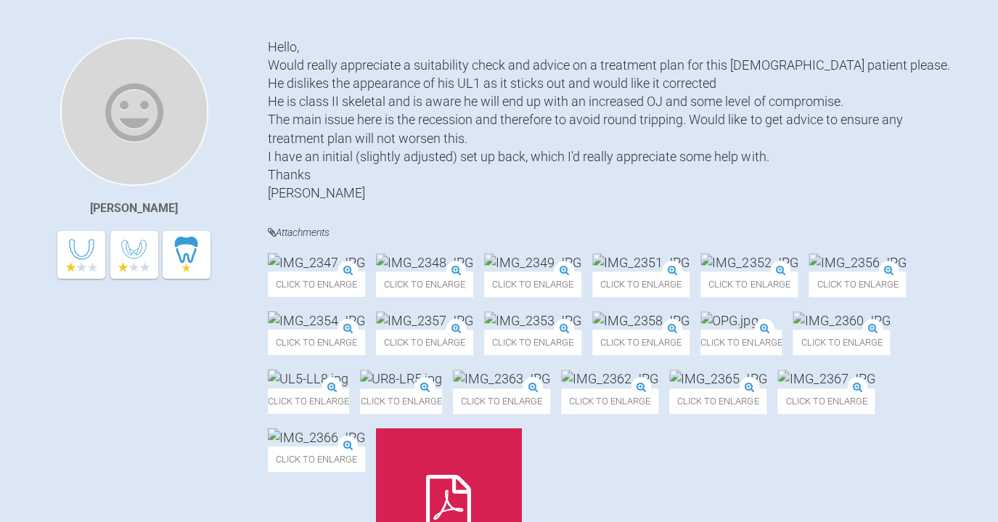
scroll to position [515, 0]
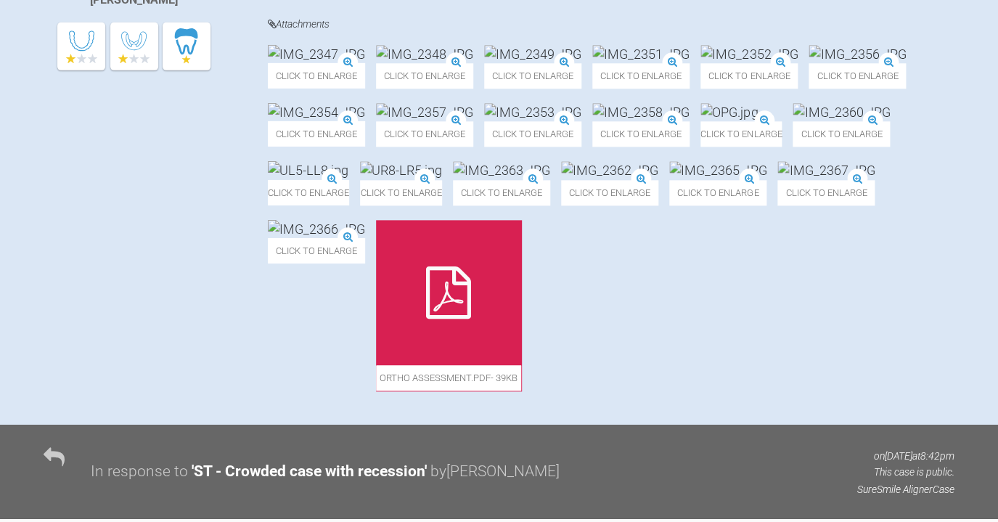
click at [473, 63] on img at bounding box center [424, 54] width 97 height 18
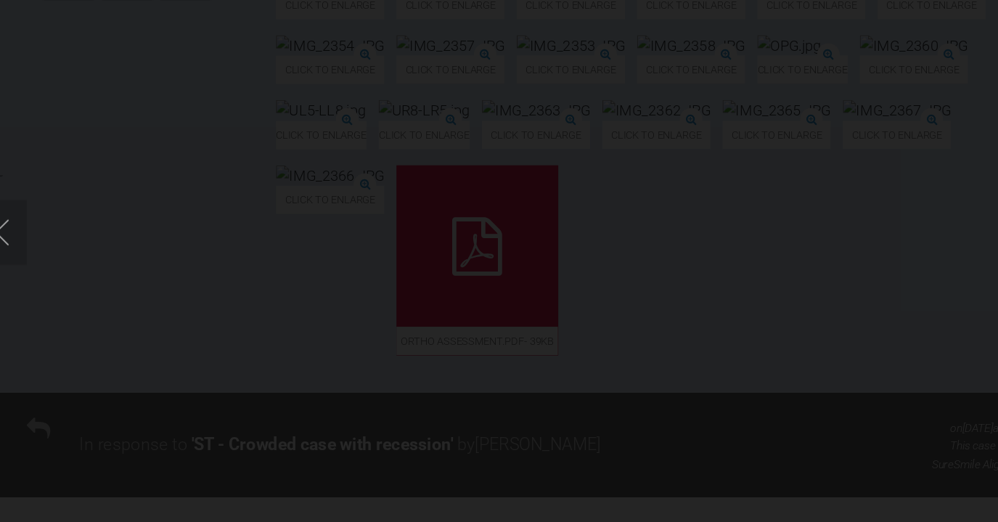
scroll to position [578, 0]
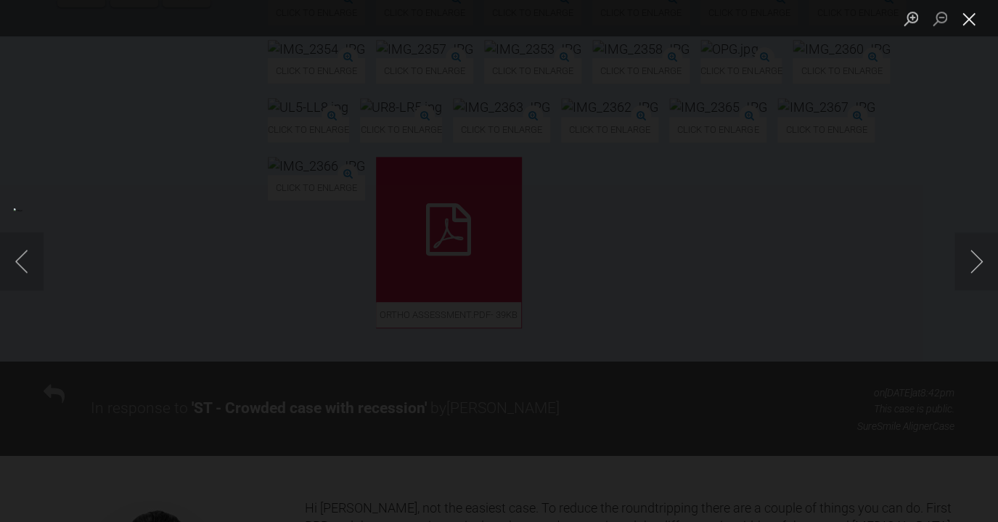
click at [964, 17] on button "Close lightbox" at bounding box center [969, 18] width 29 height 25
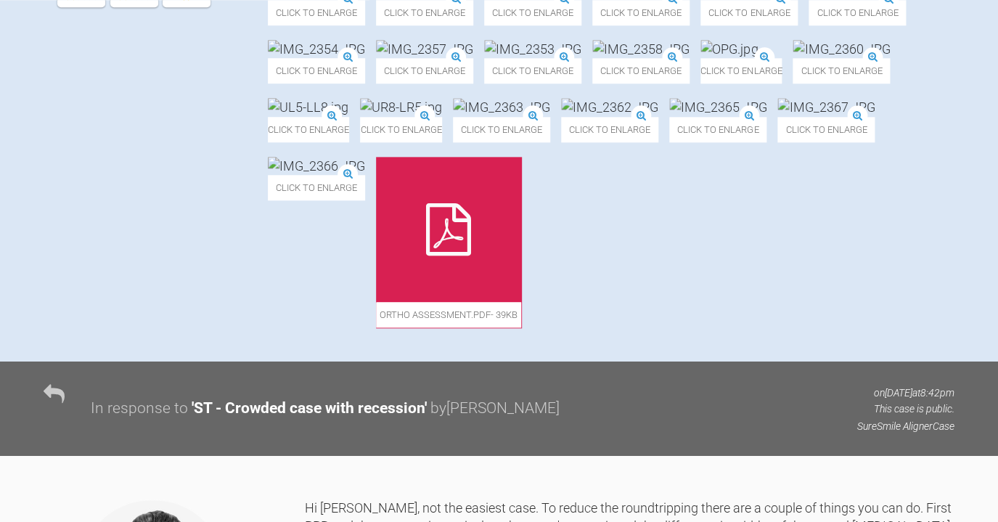
click at [484, 58] on img at bounding box center [532, 49] width 97 height 18
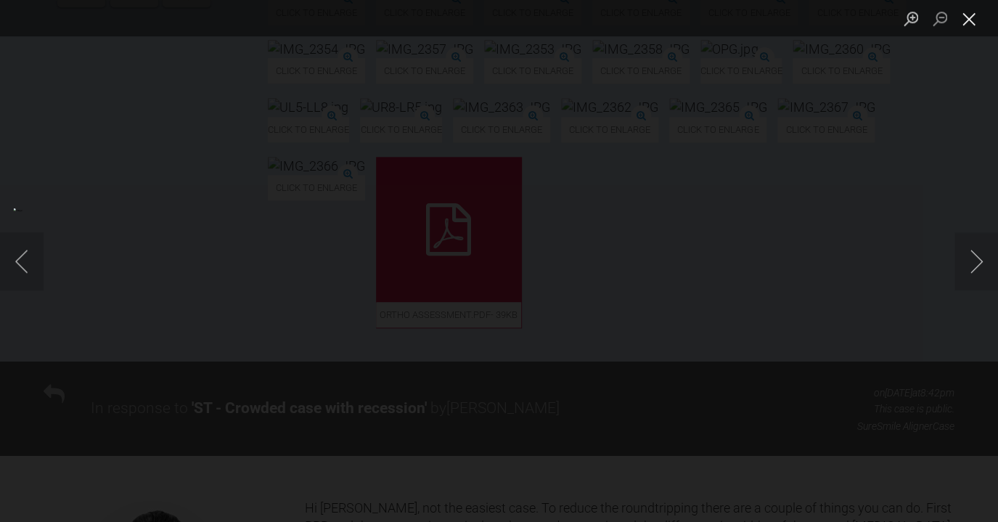
click at [972, 23] on button "Close lightbox" at bounding box center [969, 18] width 29 height 25
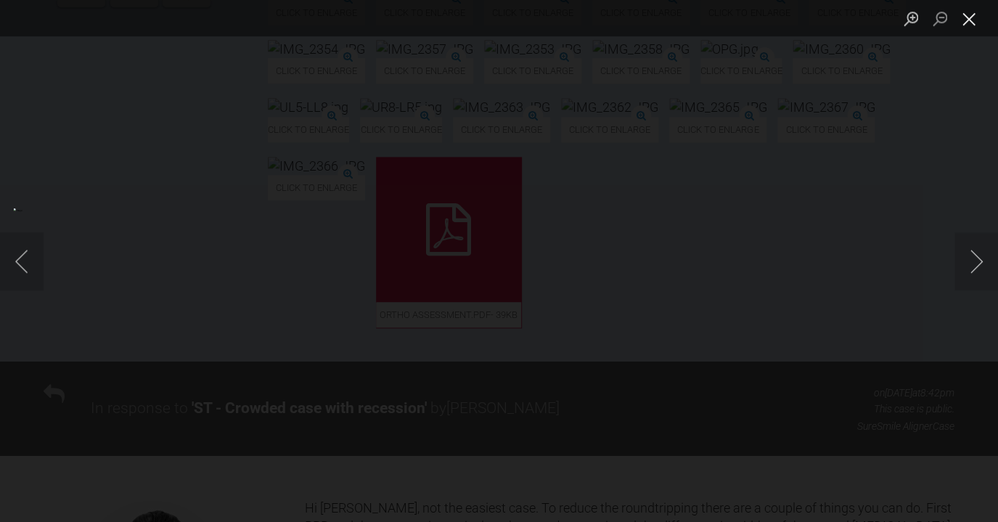
click at [967, 25] on button "Close lightbox" at bounding box center [969, 18] width 29 height 25
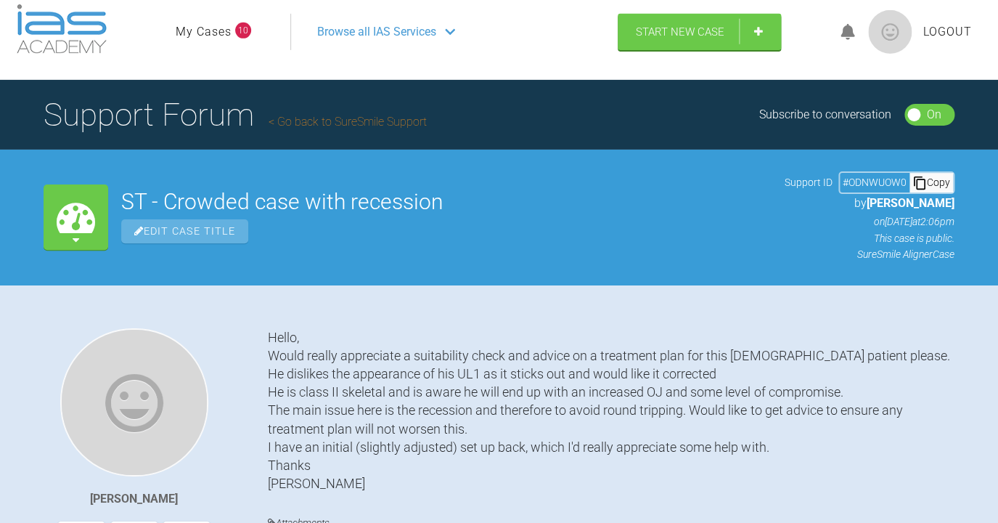
scroll to position [0, 0]
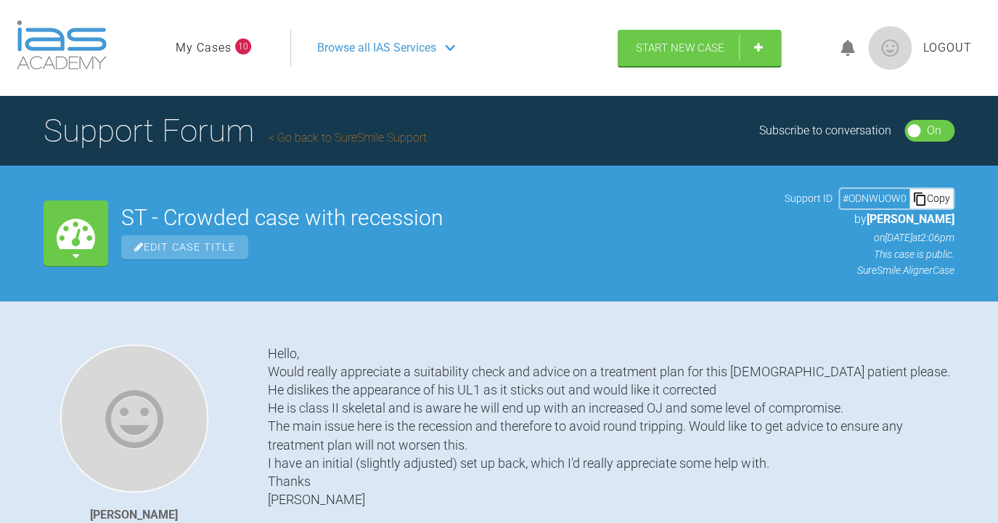
click at [325, 141] on link "Go back to SureSmile Support" at bounding box center [348, 138] width 158 height 14
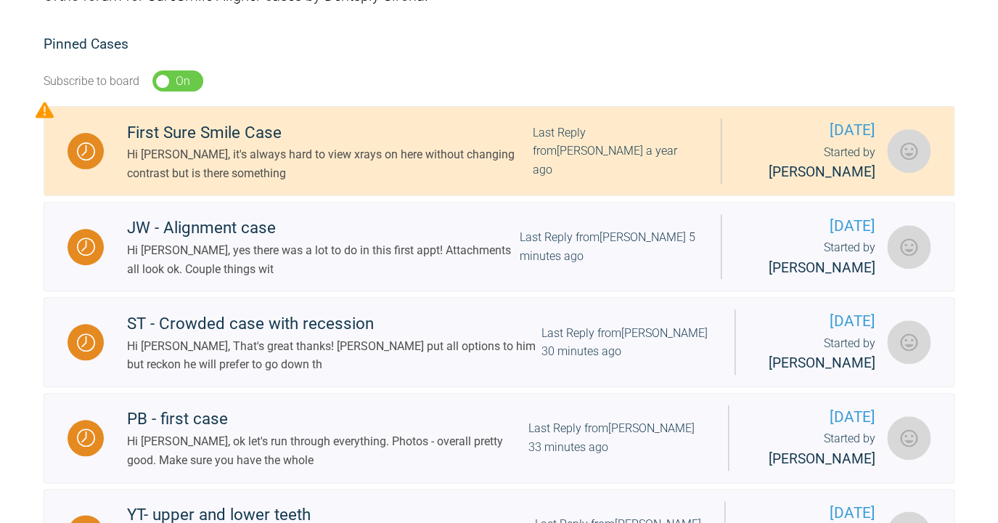
scroll to position [271, 0]
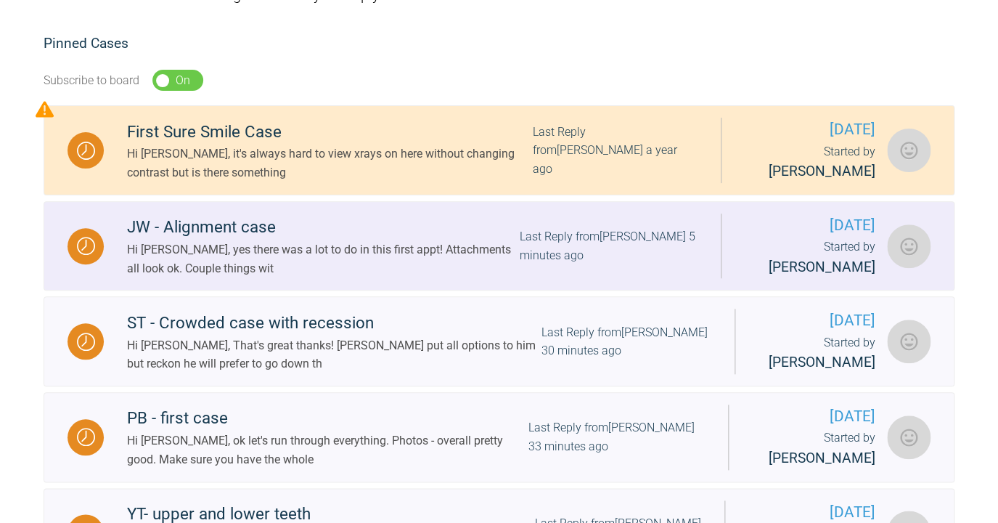
click at [309, 253] on div "Hi Catie, yes there was a lot to do in this first appt! Attachments all look ok…" at bounding box center [323, 258] width 393 height 37
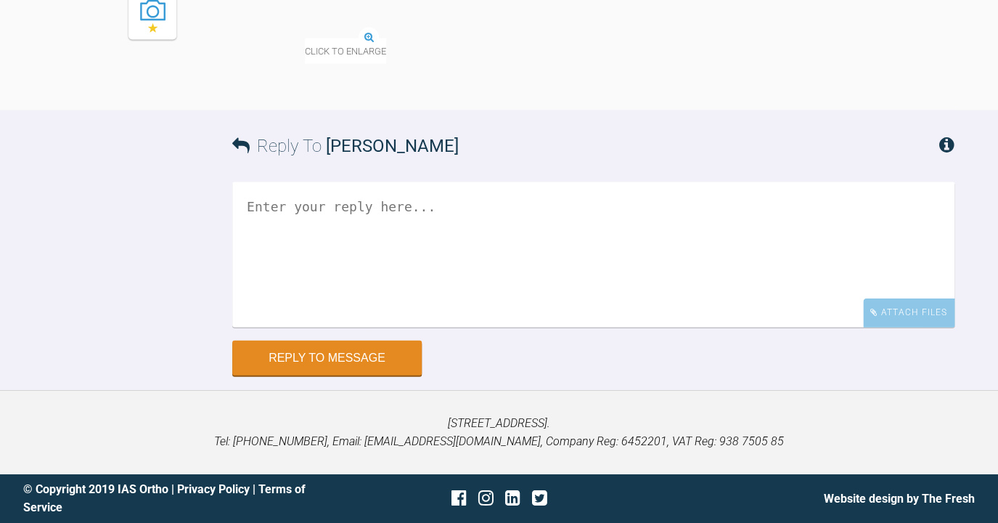
scroll to position [7472, 0]
click at [381, 38] on img at bounding box center [408, 29] width 206 height 18
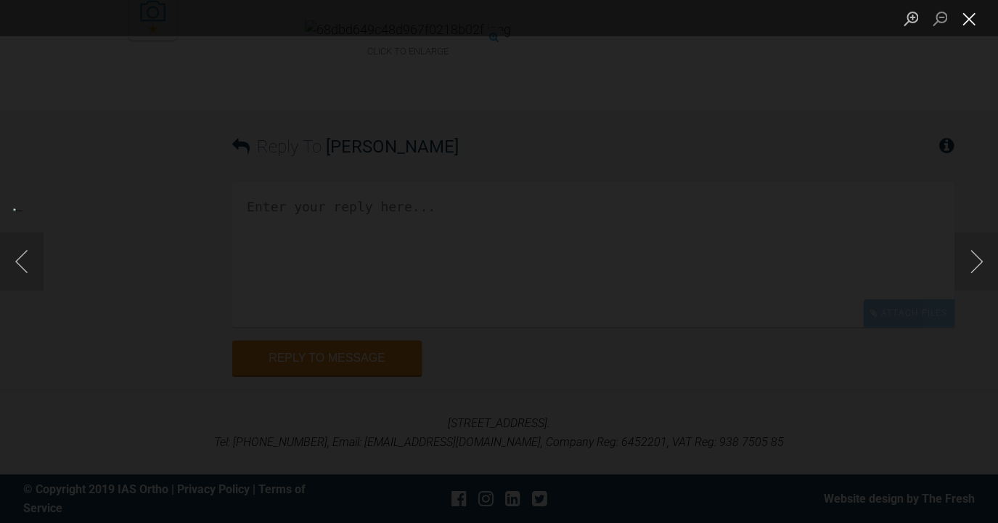
click at [965, 30] on button "Close lightbox" at bounding box center [969, 18] width 29 height 25
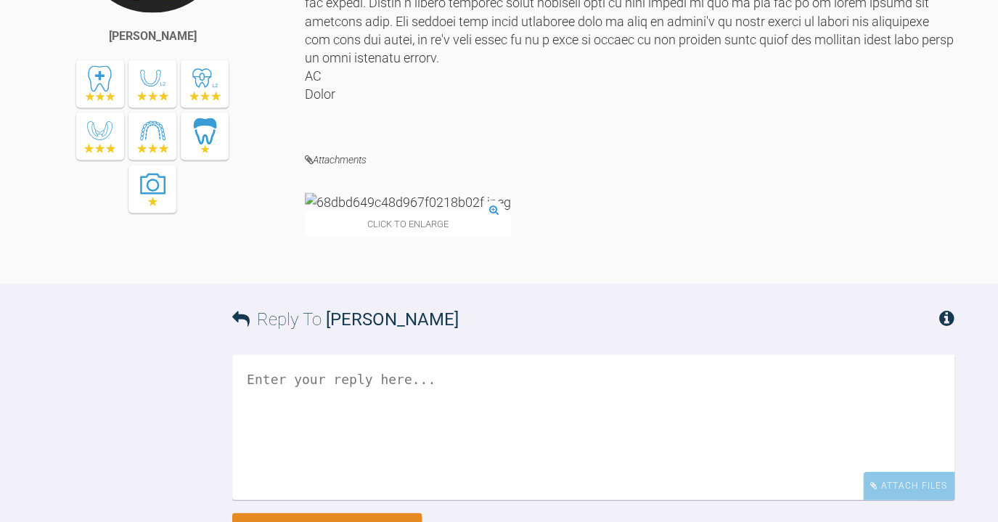
scroll to position [6865, 0]
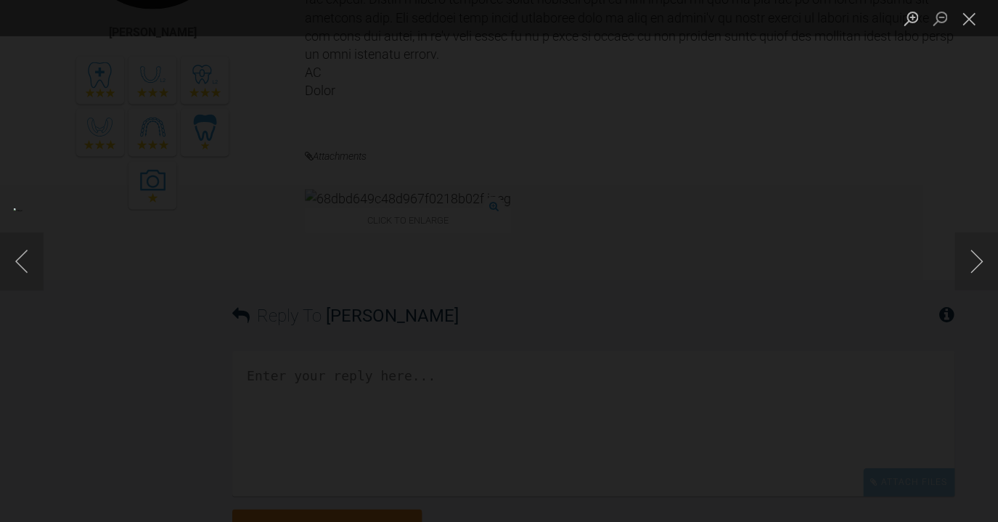
scroll to position [6874, 0]
click at [961, 29] on button "Close lightbox" at bounding box center [969, 18] width 29 height 25
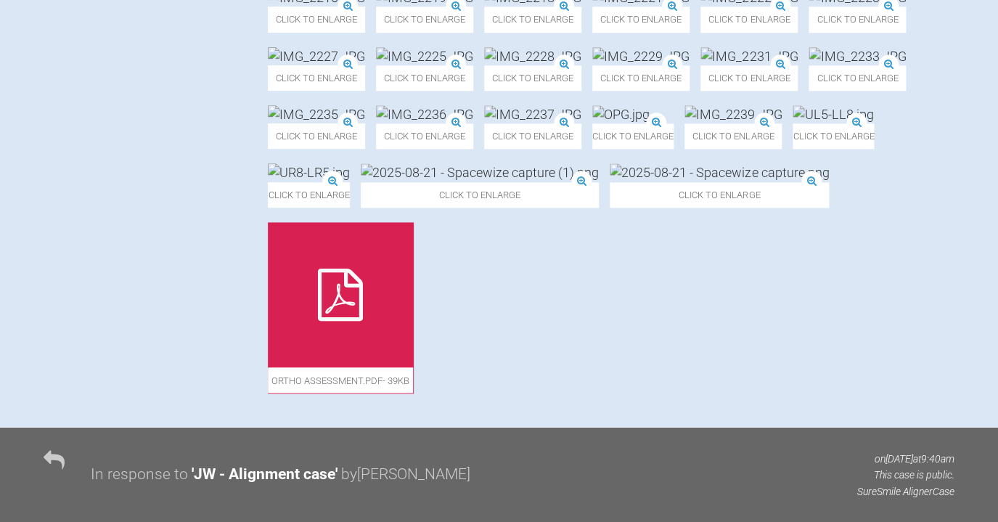
scroll to position [662, 0]
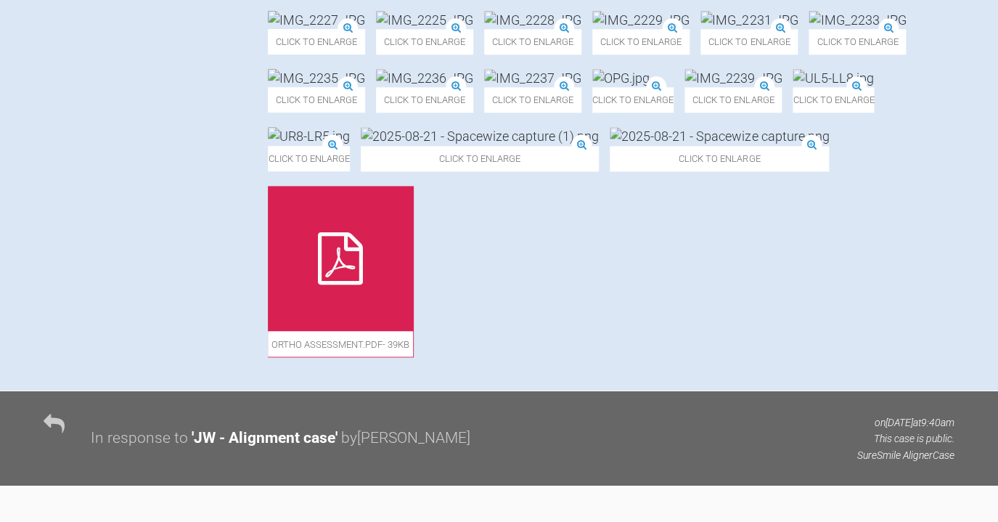
click at [650, 87] on img at bounding box center [620, 78] width 57 height 18
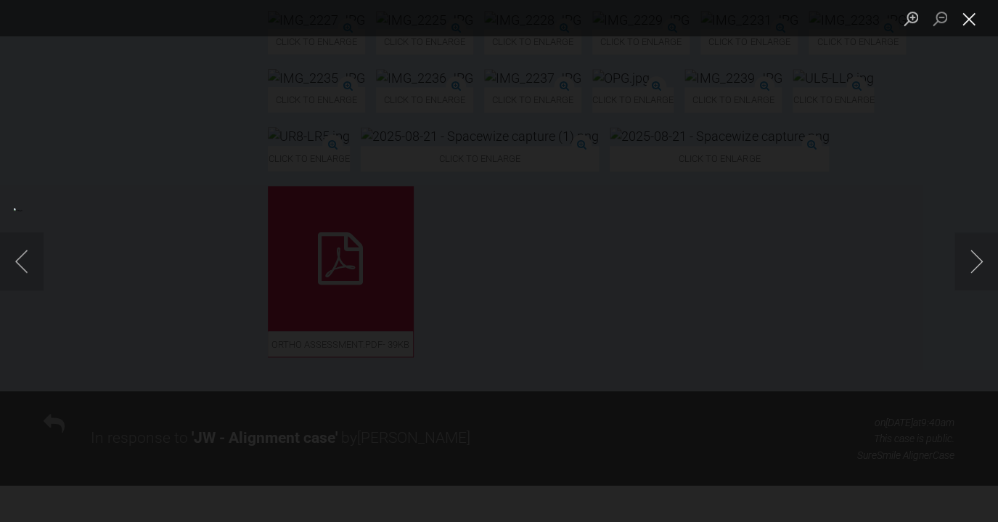
click at [974, 18] on button "Close lightbox" at bounding box center [969, 18] width 29 height 25
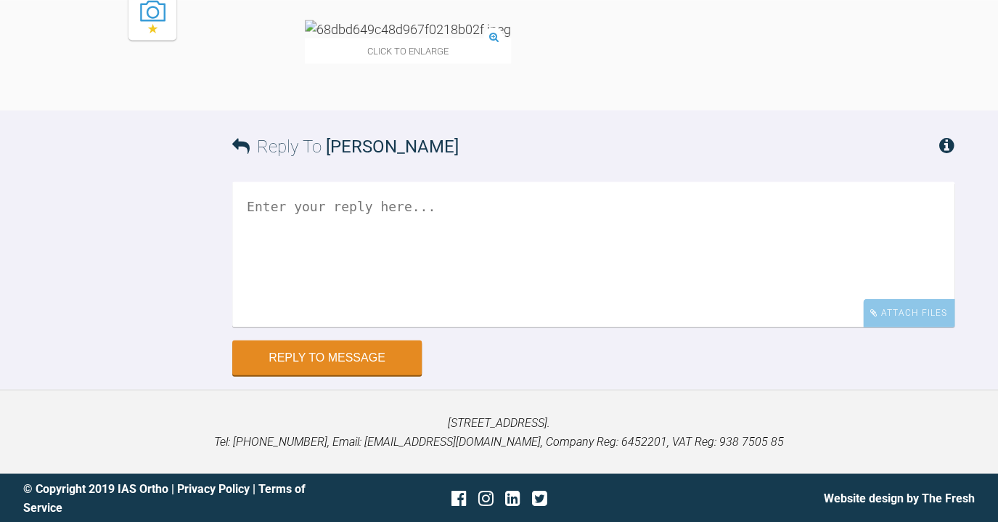
scroll to position [7365, 0]
click at [353, 38] on img at bounding box center [408, 29] width 206 height 18
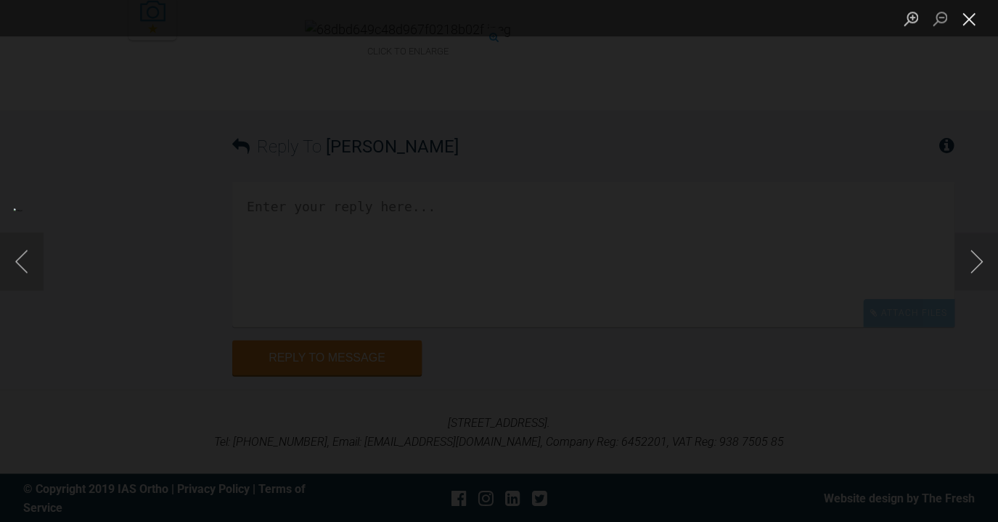
click at [967, 23] on button "Close lightbox" at bounding box center [969, 18] width 29 height 25
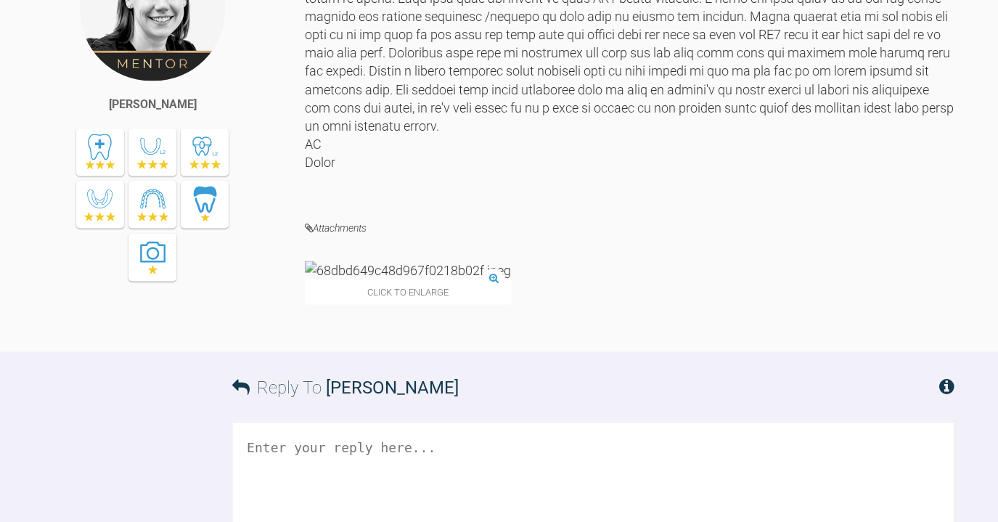
scroll to position [6753, 0]
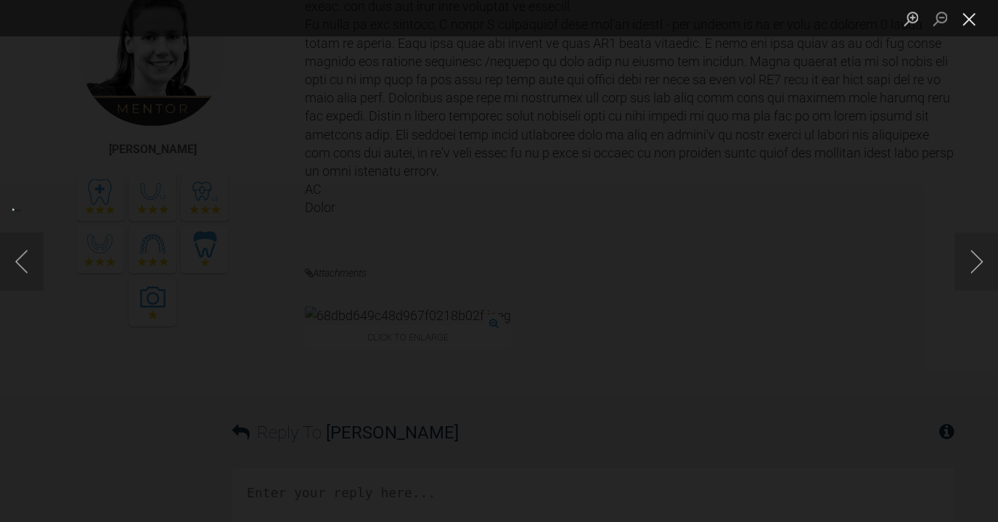
click at [973, 21] on button "Close lightbox" at bounding box center [969, 18] width 29 height 25
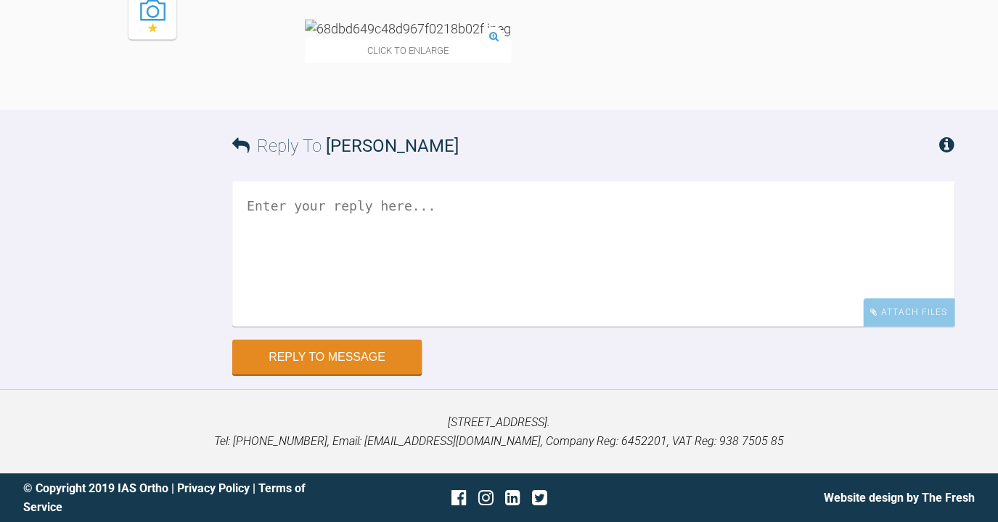
scroll to position [7531, 0]
click at [323, 38] on img at bounding box center [408, 29] width 206 height 18
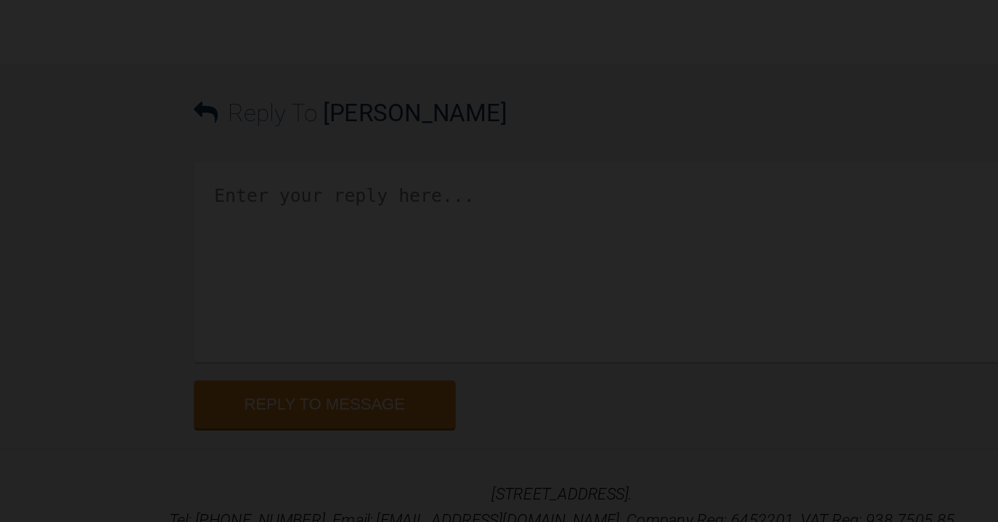
scroll to position [7529, 0]
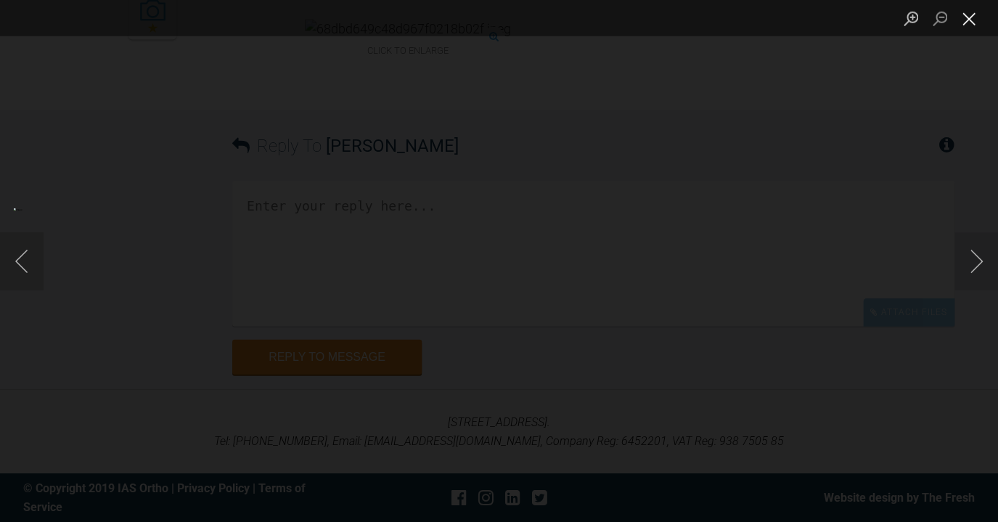
click at [973, 24] on button "Close lightbox" at bounding box center [969, 18] width 29 height 25
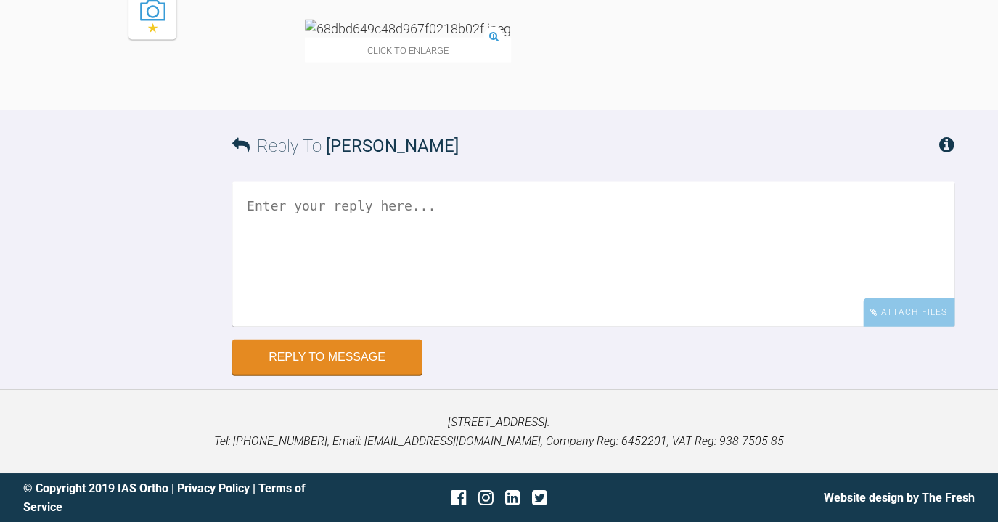
click at [560, 78] on div "Click to enlarge" at bounding box center [630, 49] width 650 height 58
drag, startPoint x: 558, startPoint y: 97, endPoint x: 576, endPoint y: 168, distance: 73.6
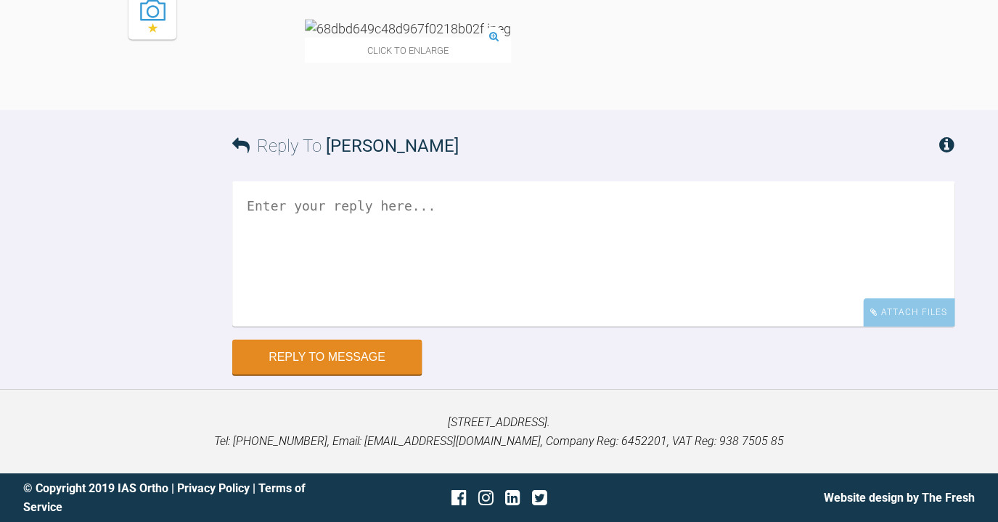
click at [396, 38] on img at bounding box center [408, 29] width 206 height 18
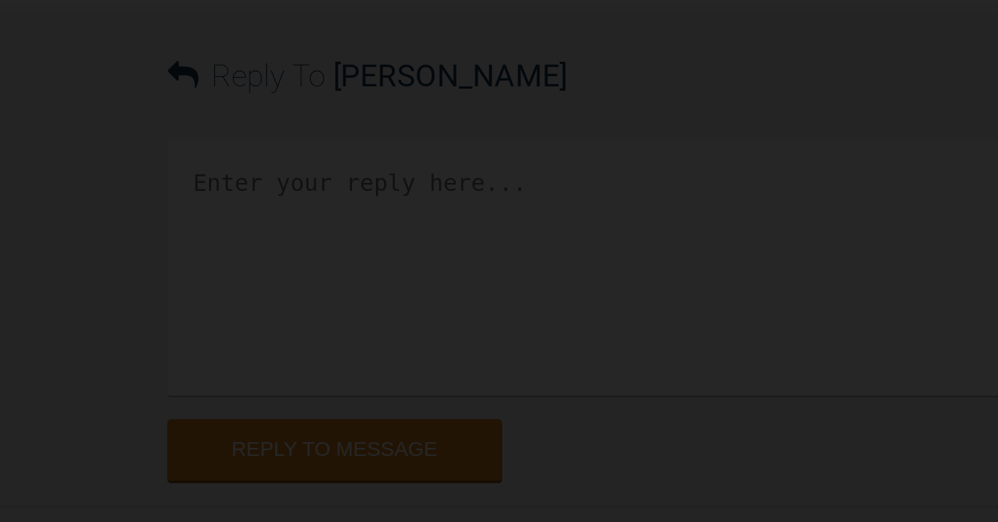
scroll to position [7303, 0]
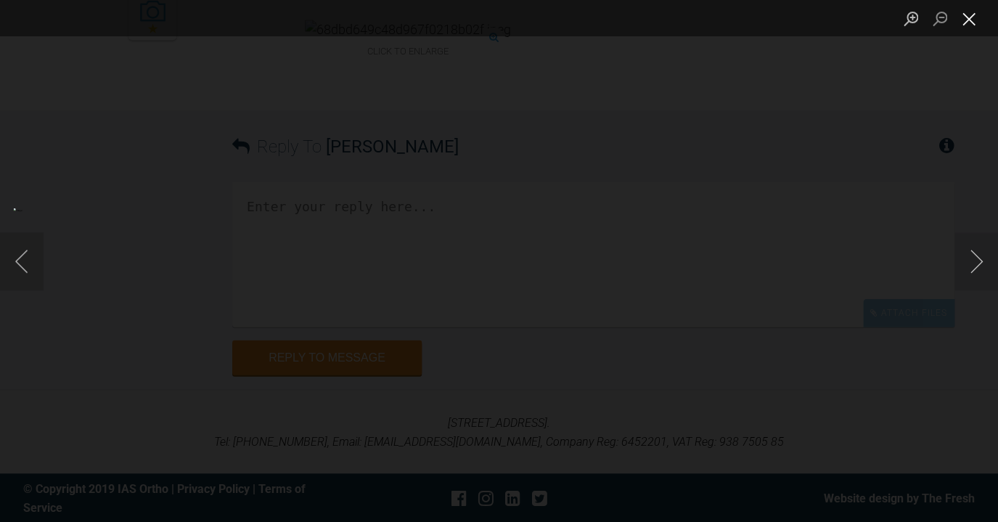
click at [969, 19] on button "Close lightbox" at bounding box center [969, 18] width 29 height 25
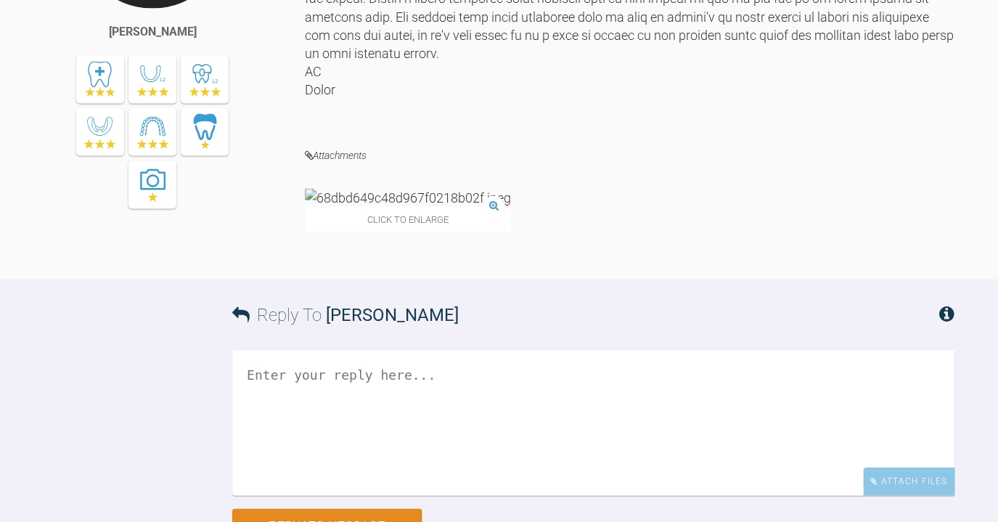
scroll to position [6792, 0]
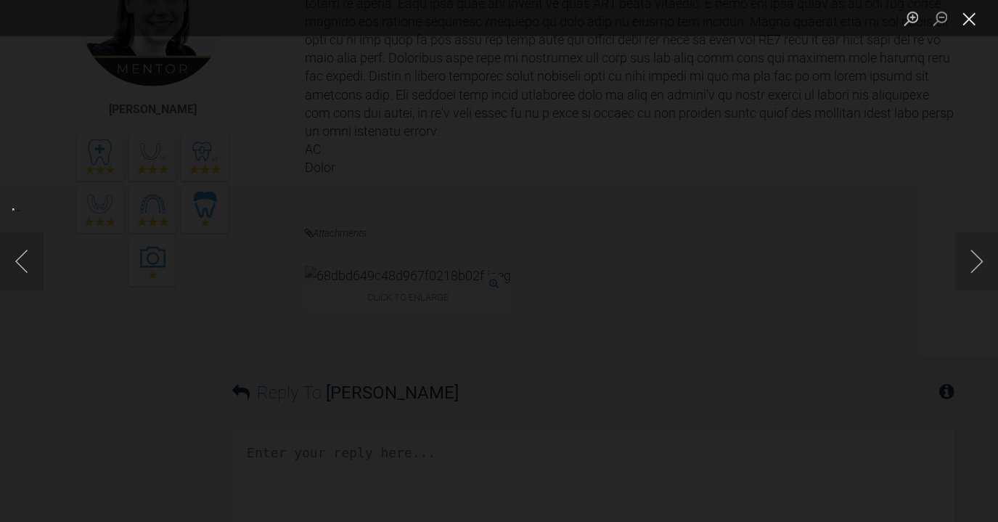
click at [971, 23] on button "Close lightbox" at bounding box center [969, 18] width 29 height 25
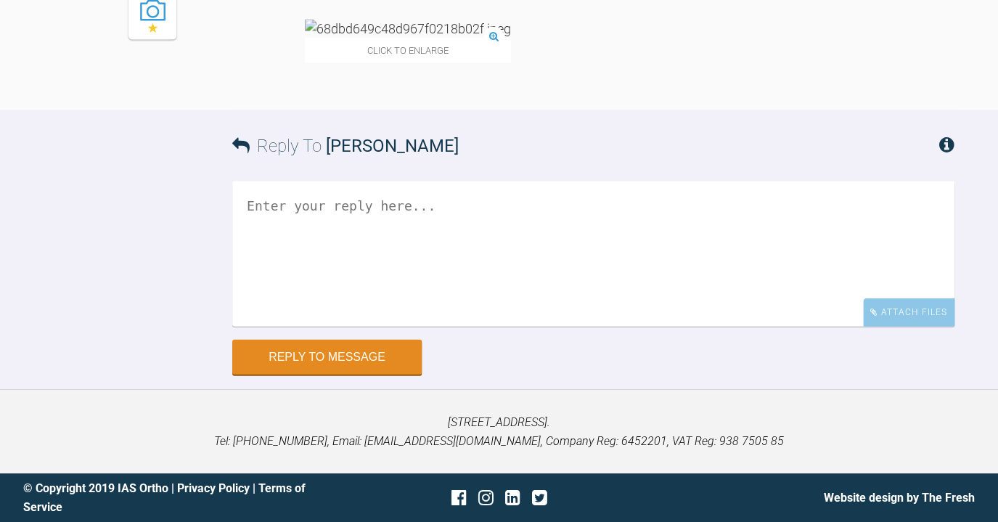
scroll to position [7187, 0]
drag, startPoint x: 643, startPoint y: 273, endPoint x: 663, endPoint y: 324, distance: 55.1
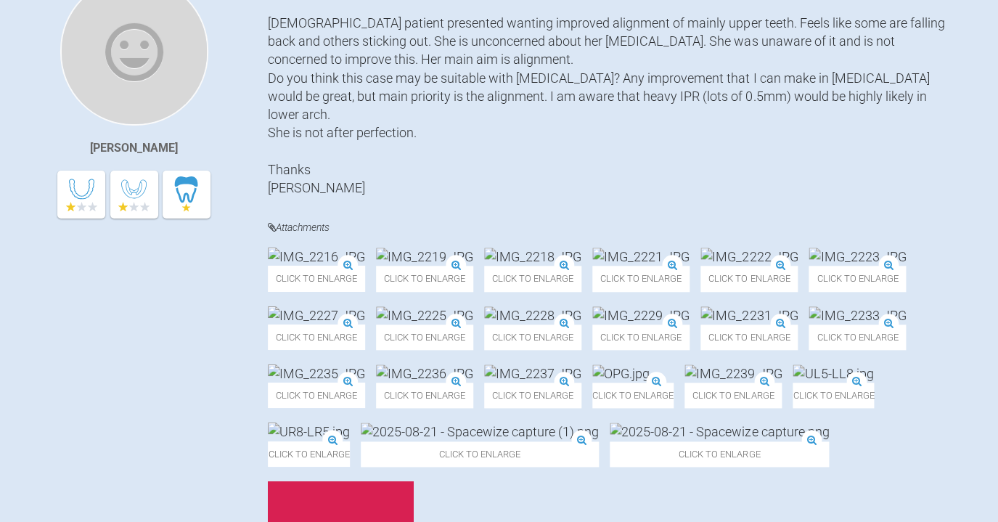
scroll to position [0, 0]
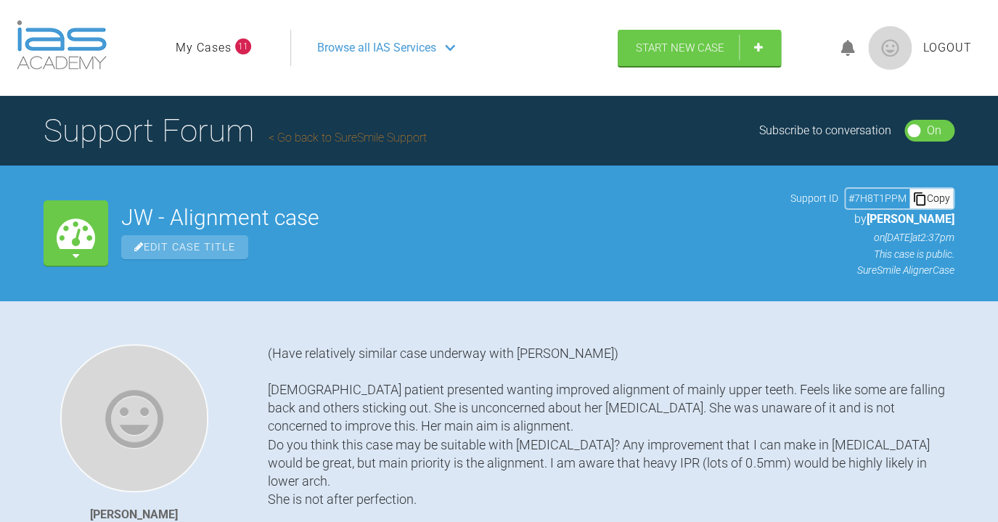
click at [344, 136] on link "Go back to SureSmile Support" at bounding box center [348, 138] width 158 height 14
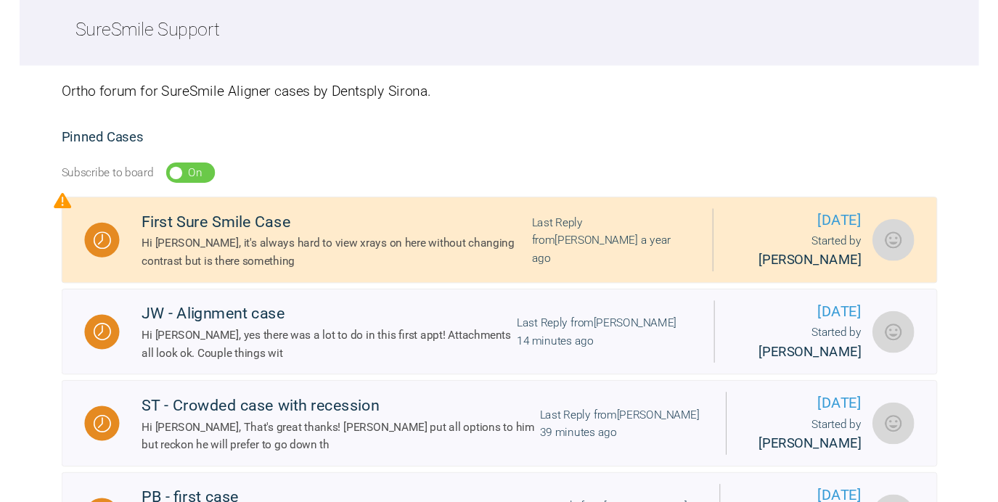
scroll to position [170, 0]
